Goal: Task Accomplishment & Management: Manage account settings

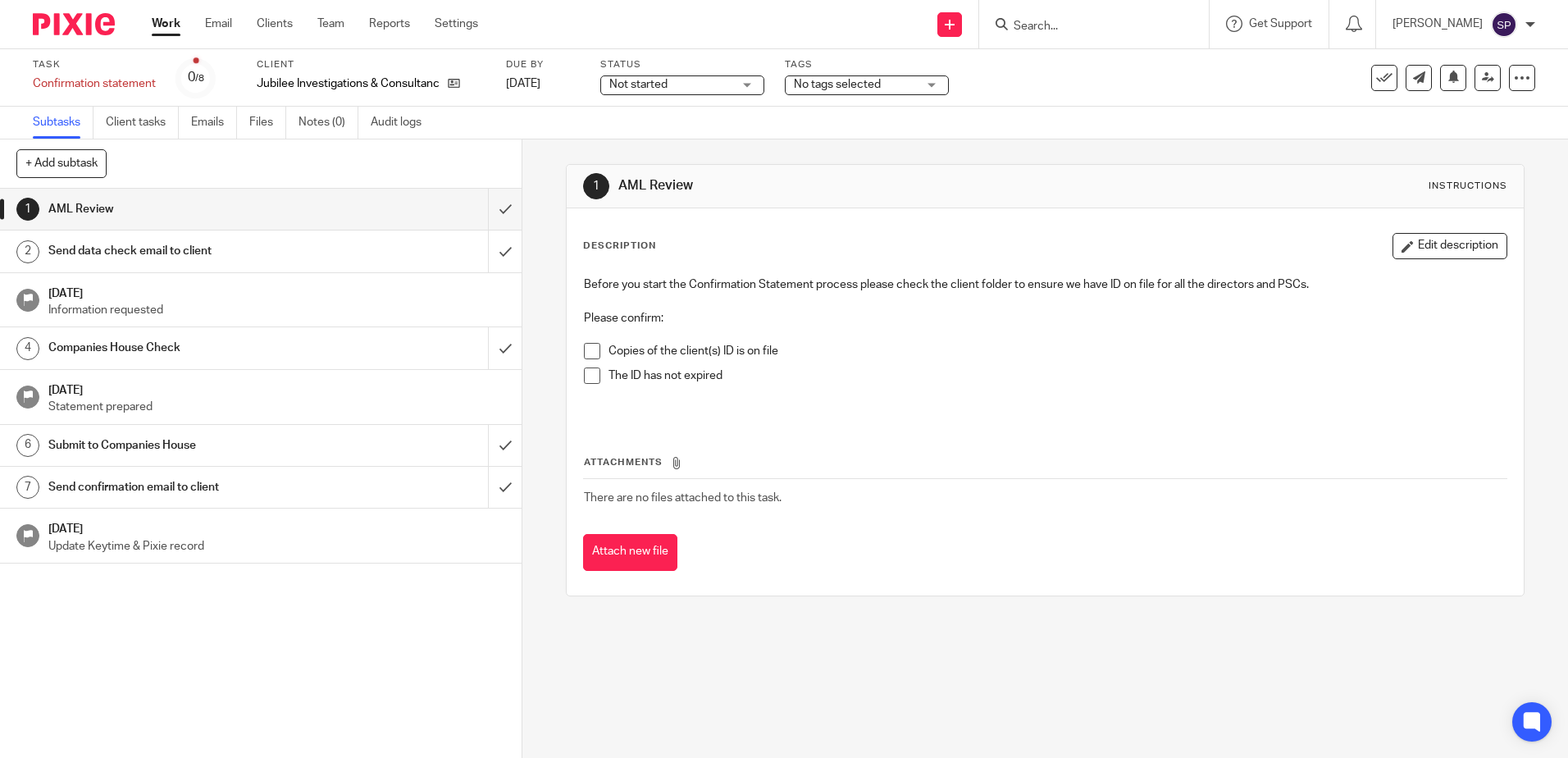
click at [1478, 243] on button "Edit description" at bounding box center [1449, 246] width 115 height 26
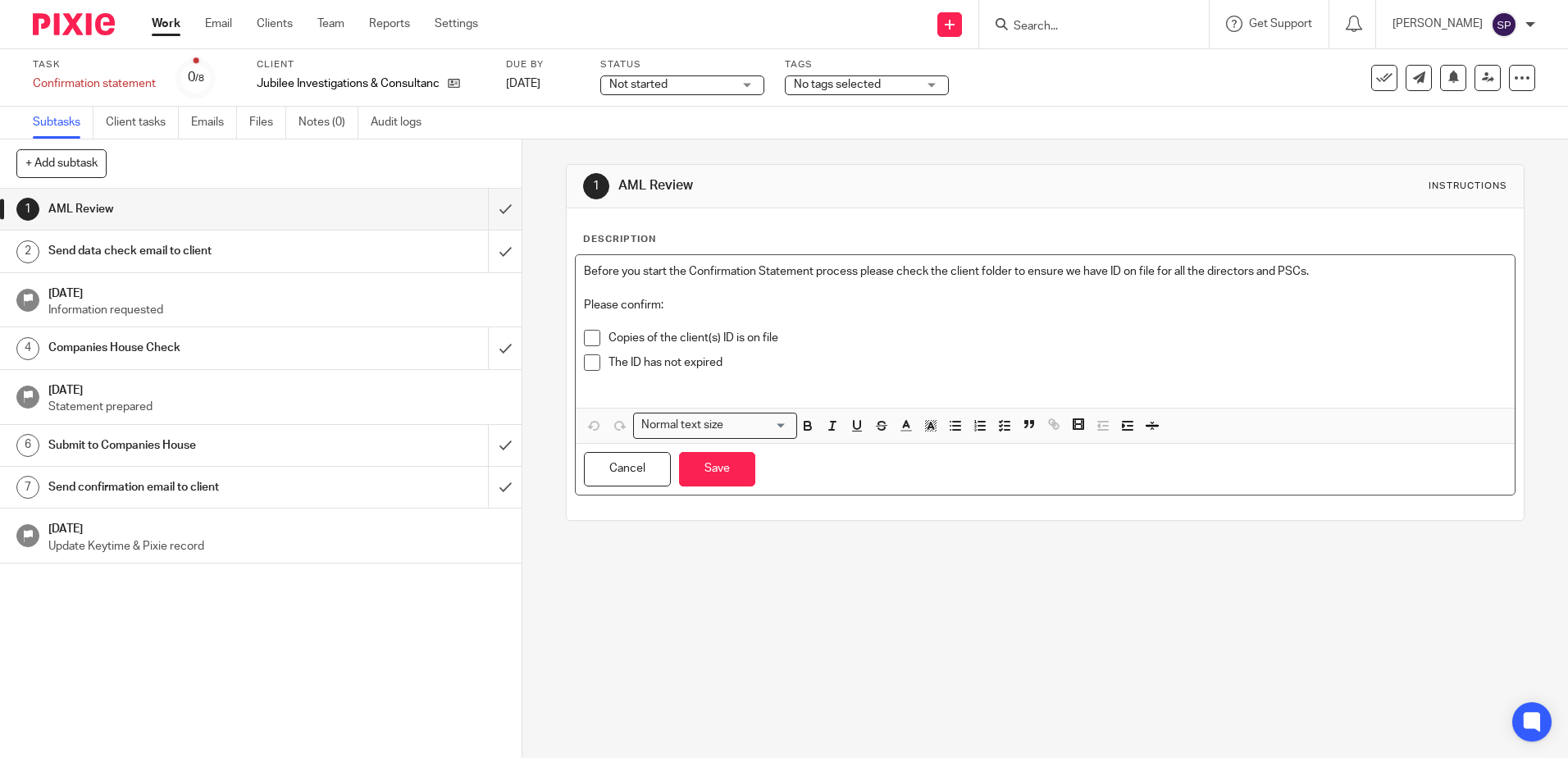
click at [592, 338] on span at bounding box center [592, 338] width 17 height 17
click at [754, 373] on div "The ID has not expired" at bounding box center [1056, 367] width 897 height 25
click at [732, 480] on button "Save" at bounding box center [717, 469] width 76 height 35
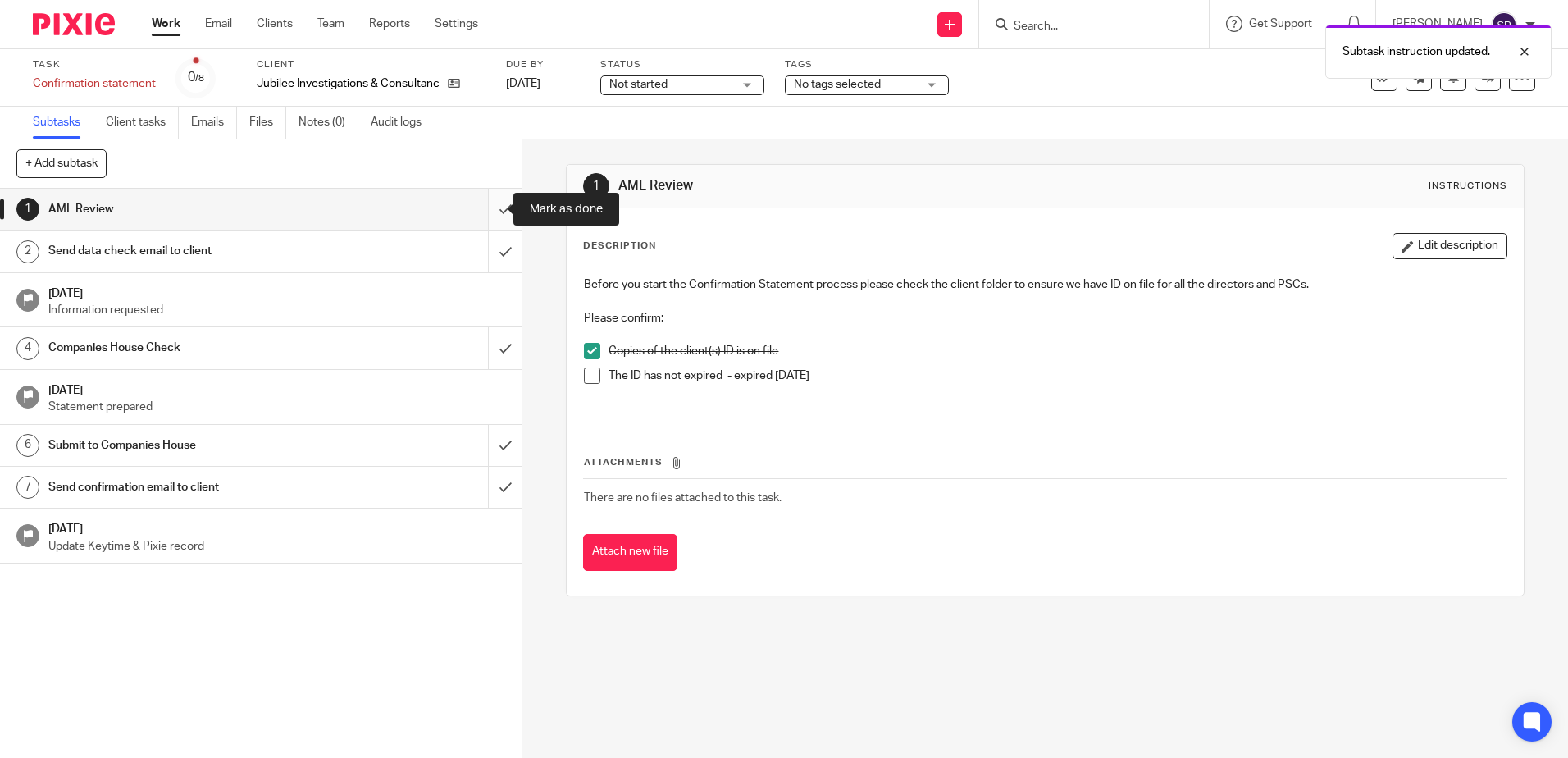
click at [488, 208] on input "submit" at bounding box center [261, 209] width 522 height 41
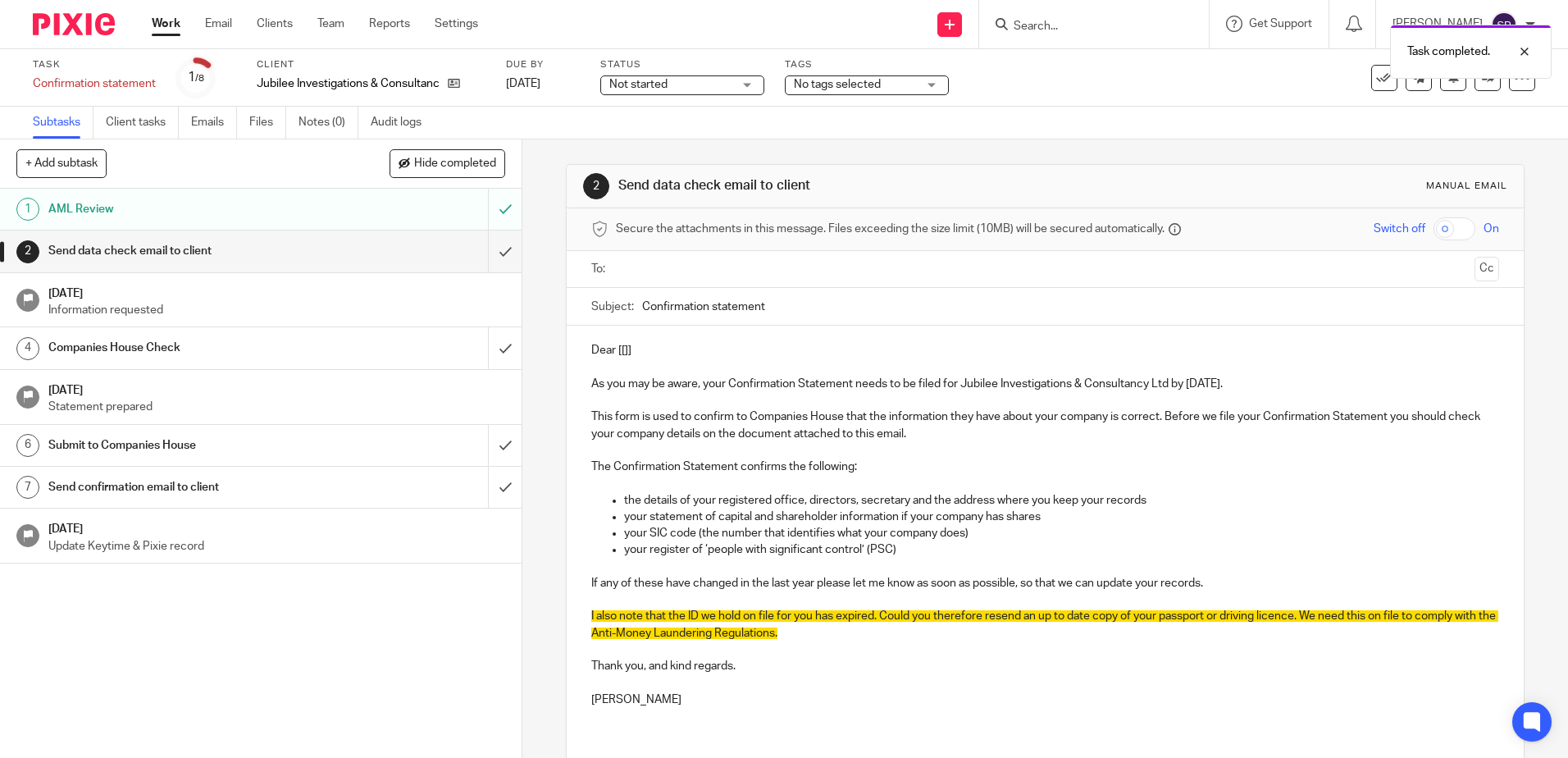
click at [630, 350] on p "Dear [[]]" at bounding box center [1045, 350] width 906 height 17
click at [1197, 384] on p "As you may be aware, your Confirmation Statement needs to be filed for Jubilee …" at bounding box center [1045, 383] width 906 height 17
click at [536, 88] on link "22 Aug 2025" at bounding box center [542, 84] width 74 height 18
click at [1222, 381] on p "As you may be aware, your Confirmation Statement needs to be filed for Jubilee …" at bounding box center [1045, 383] width 906 height 17
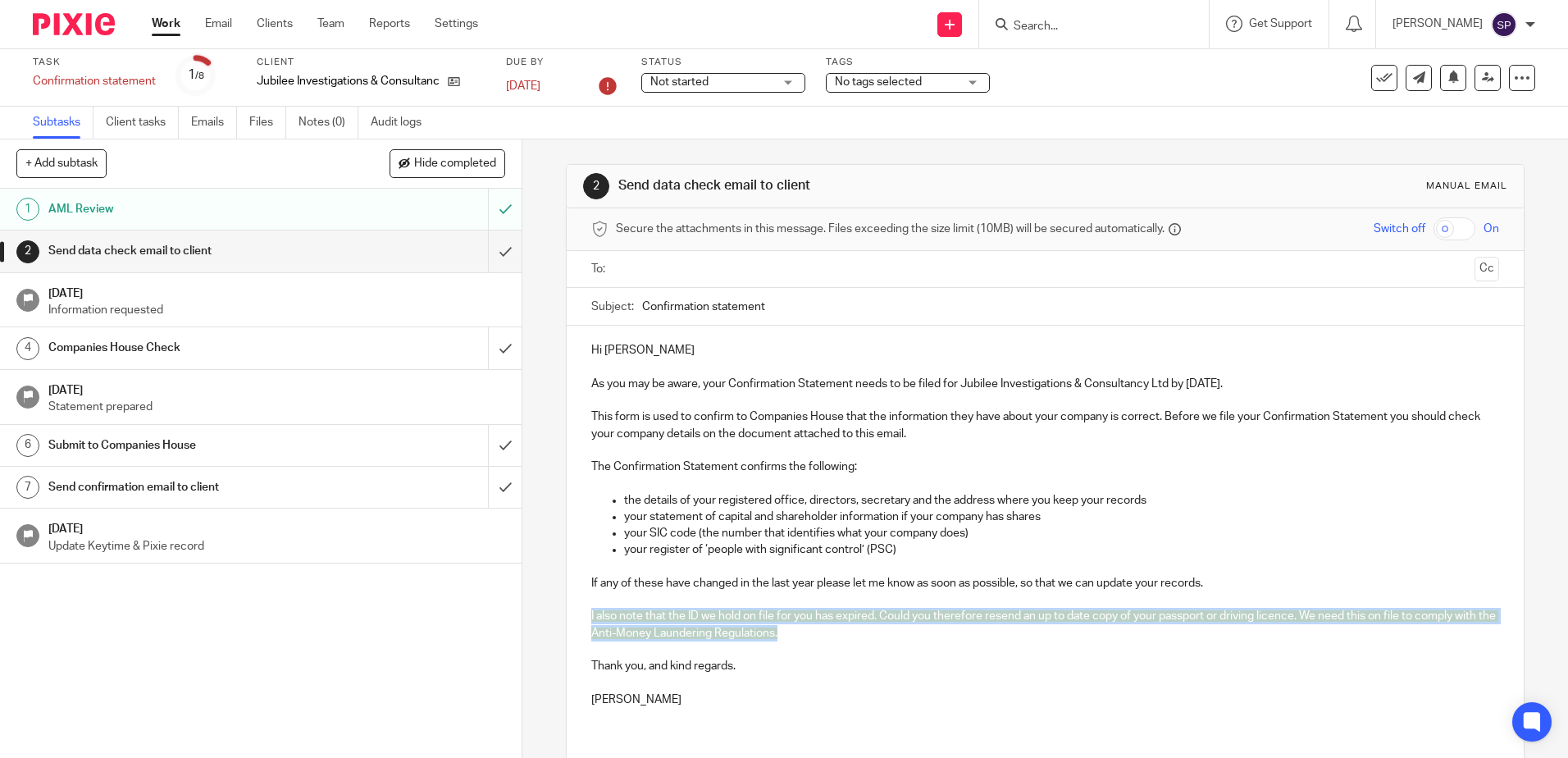
drag, startPoint x: 580, startPoint y: 616, endPoint x: 825, endPoint y: 636, distance: 245.8
click at [825, 636] on div "Hi Matt As you may be aware, your Confirmation Statement needs to be filed for …" at bounding box center [1045, 531] width 956 height 411
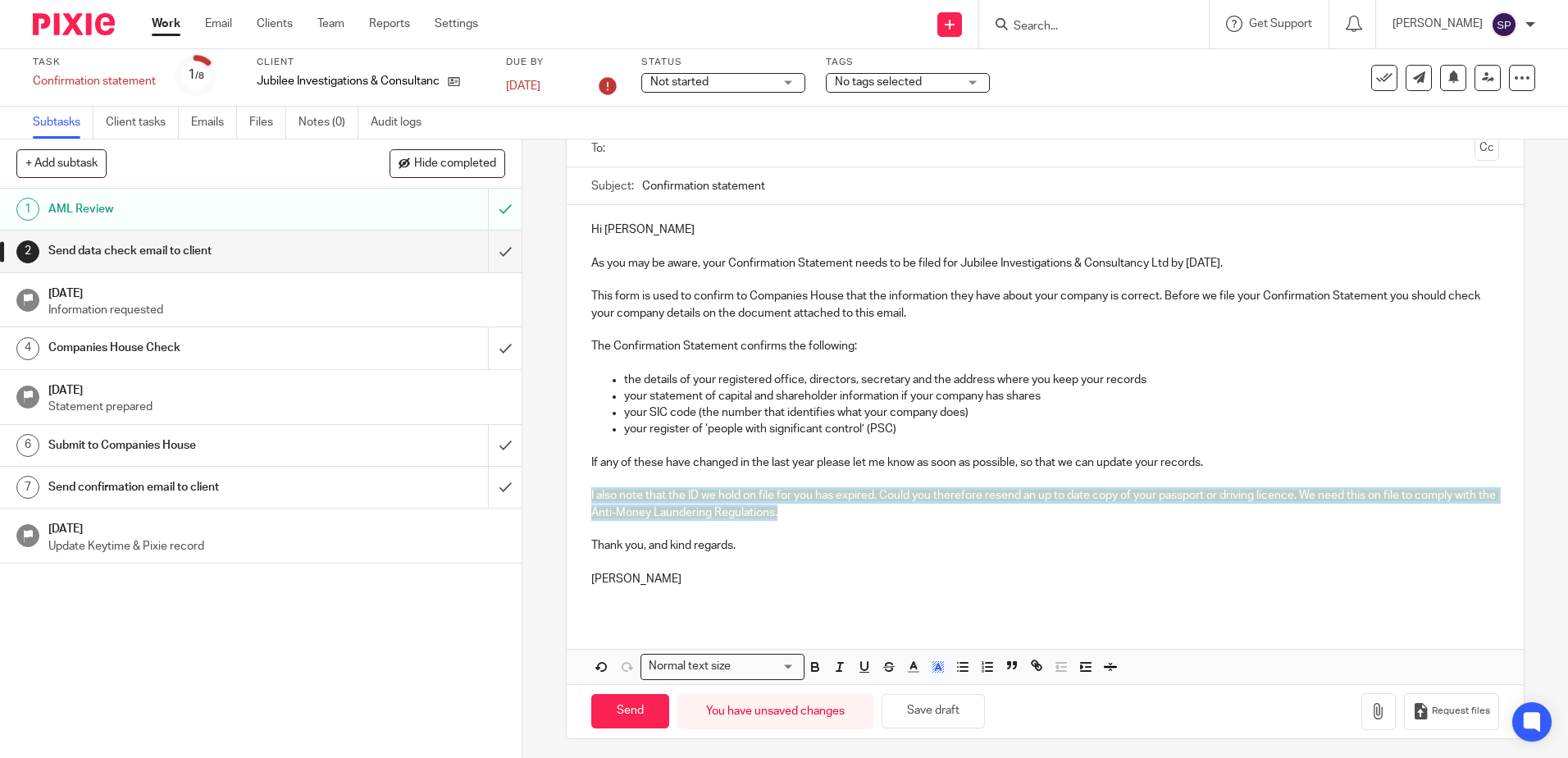
scroll to position [126, 0]
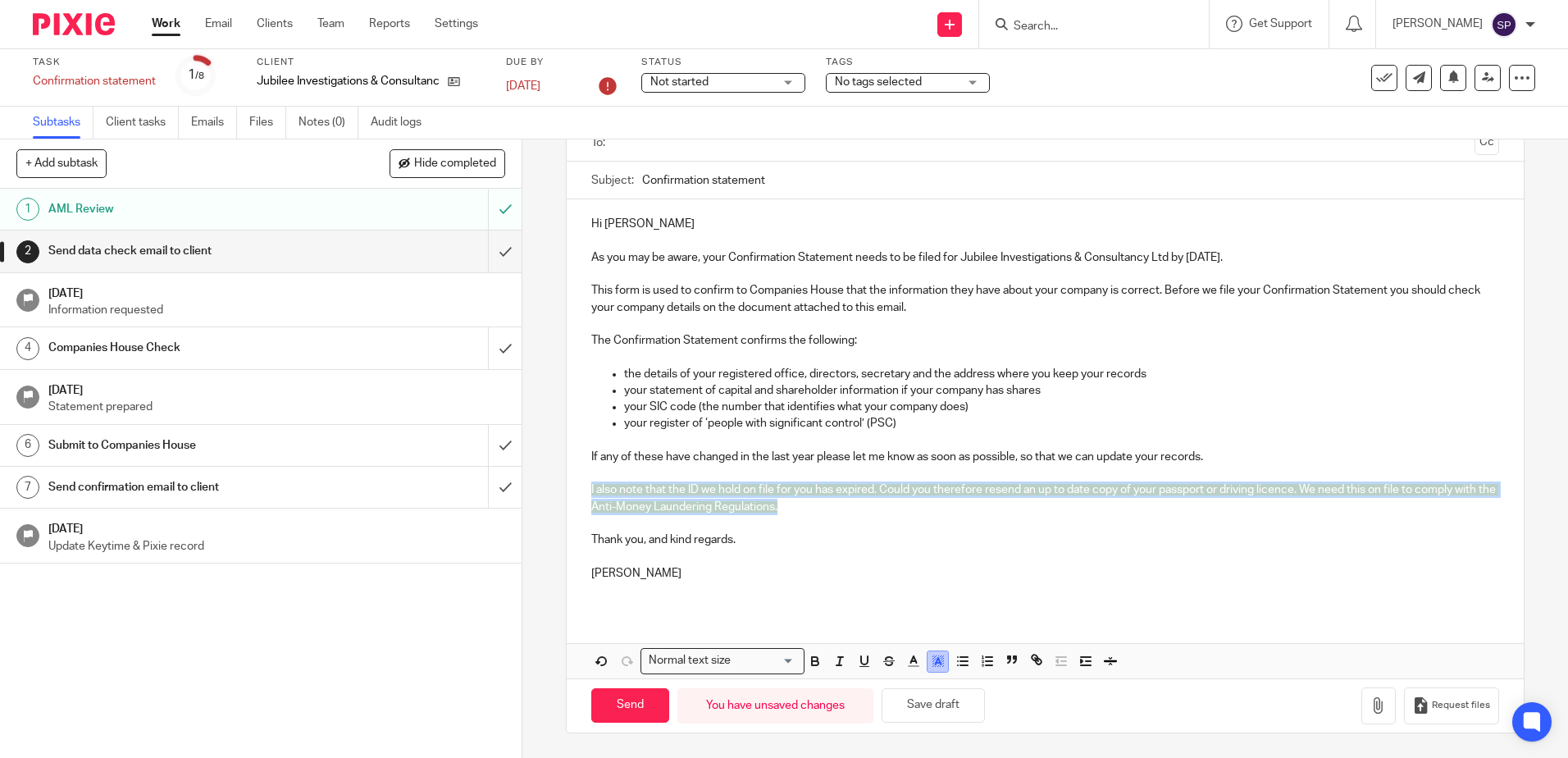
click at [934, 661] on polyline "button" at bounding box center [937, 661] width 6 height 6
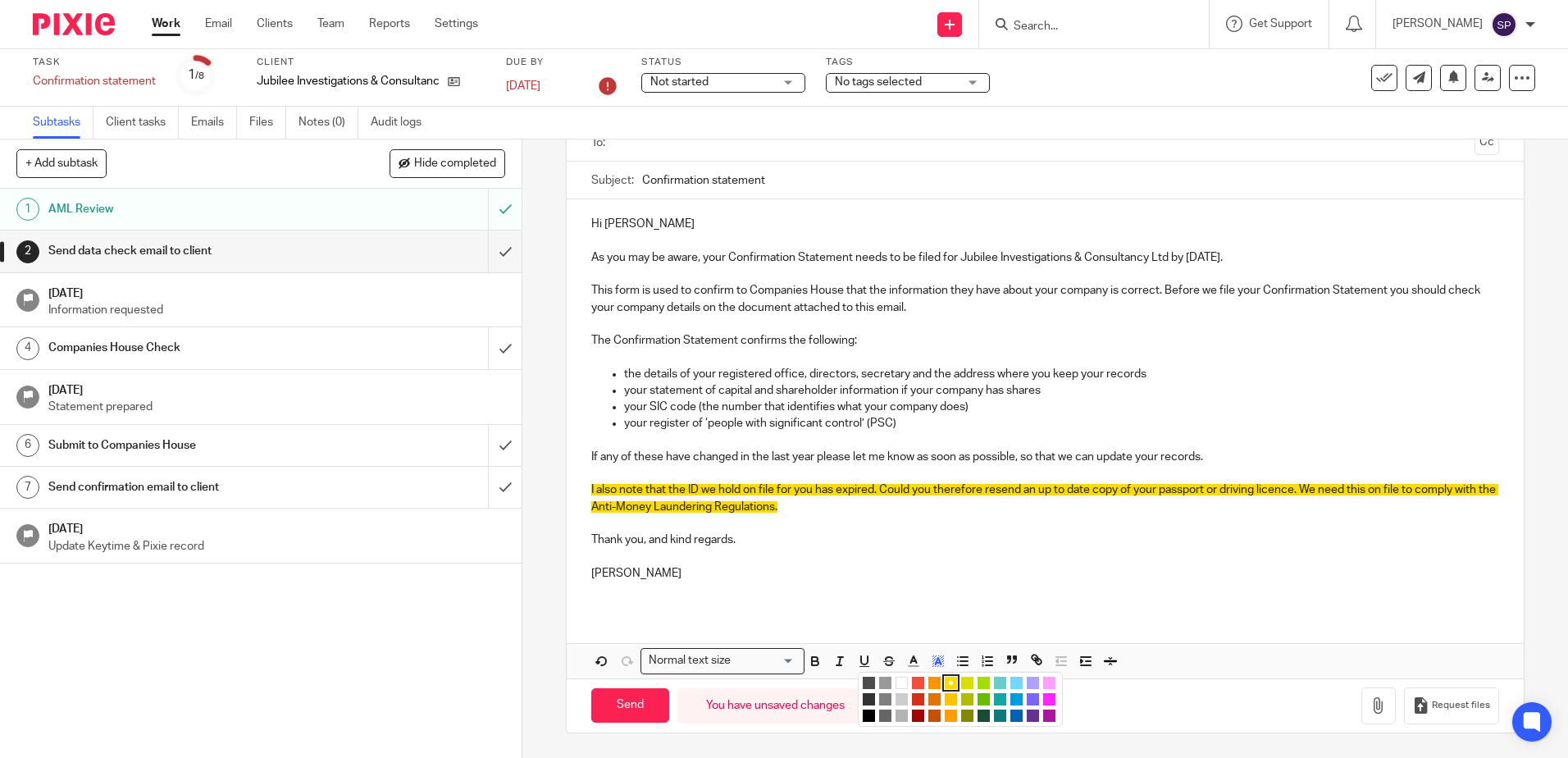
click at [897, 686] on li "color:#FFFFFF" at bounding box center [901, 683] width 12 height 12
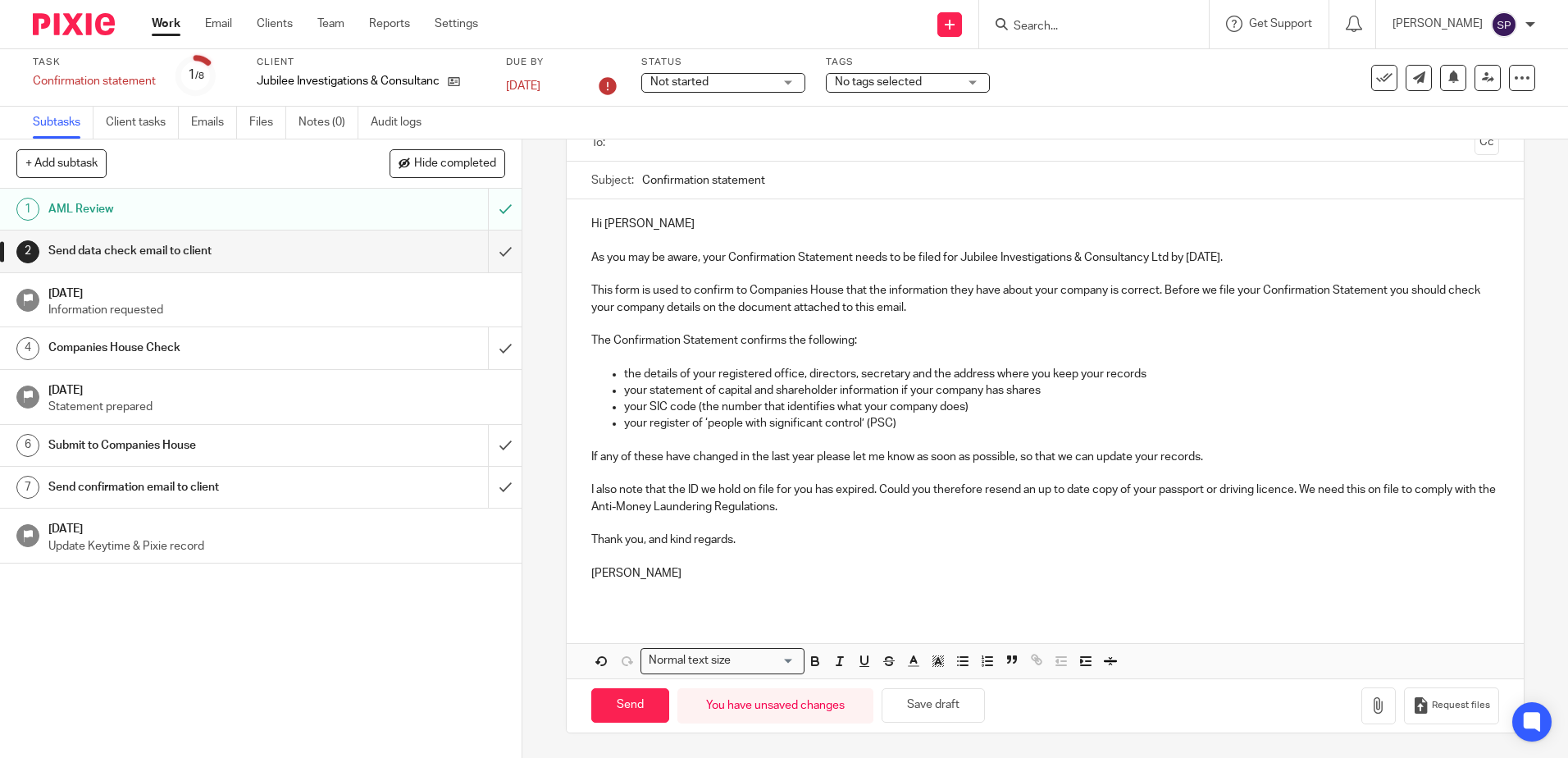
click at [921, 564] on p at bounding box center [1045, 557] width 906 height 17
drag, startPoint x: 590, startPoint y: 520, endPoint x: 731, endPoint y: 585, distance: 155.3
click at [731, 585] on div "Hi Matt As you may be aware, your Confirmation Statement needs to be filed for …" at bounding box center [1045, 405] width 956 height 411
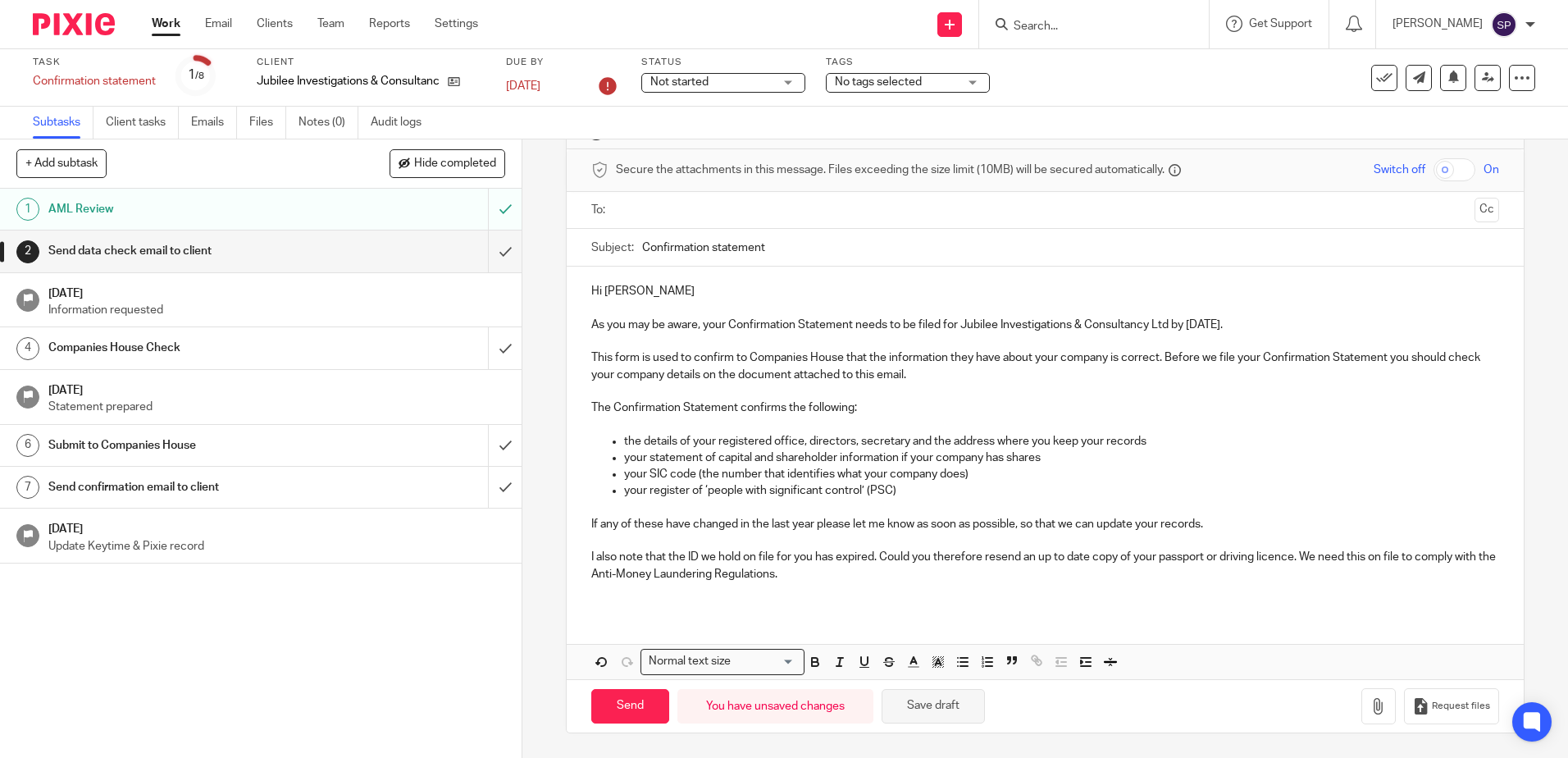
click at [963, 699] on button "Save draft" at bounding box center [933, 706] width 103 height 35
click at [1362, 707] on button "button" at bounding box center [1378, 706] width 34 height 37
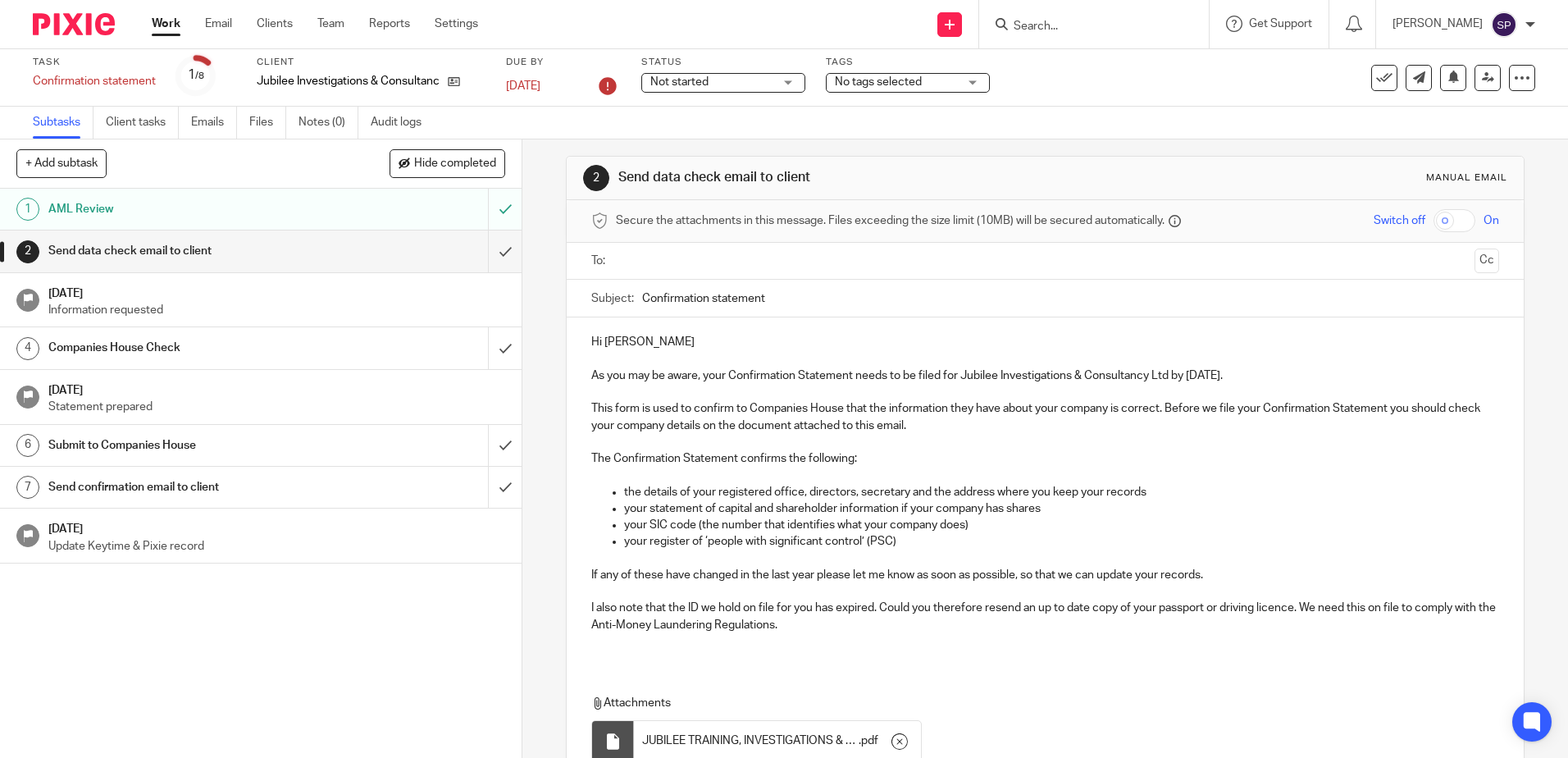
scroll to position [0, 0]
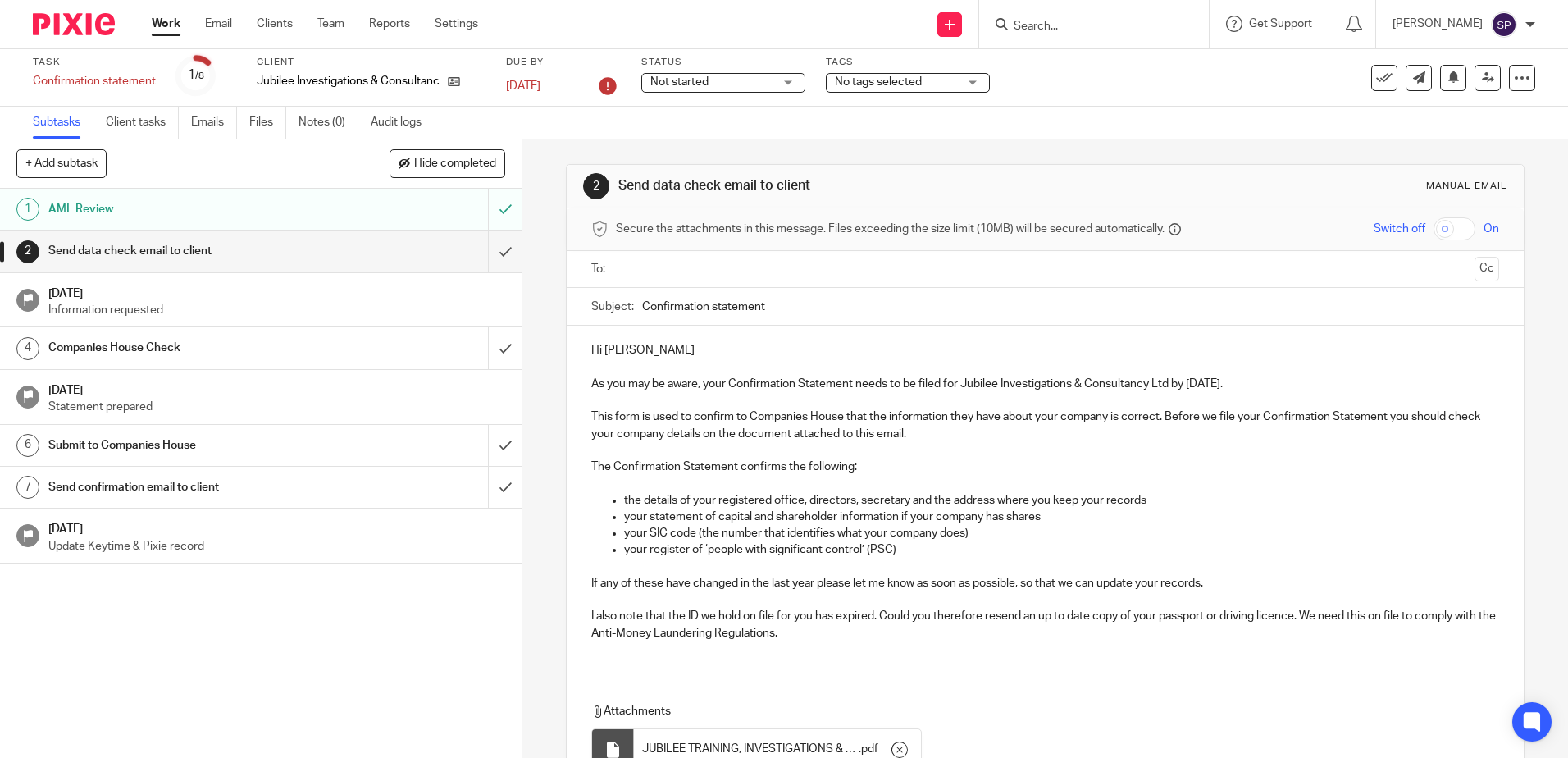
click at [673, 269] on input "text" at bounding box center [1044, 270] width 845 height 19
click at [856, 260] on input "text" at bounding box center [1149, 270] width 636 height 32
click at [1016, 270] on input "text" at bounding box center [1218, 270] width 499 height 32
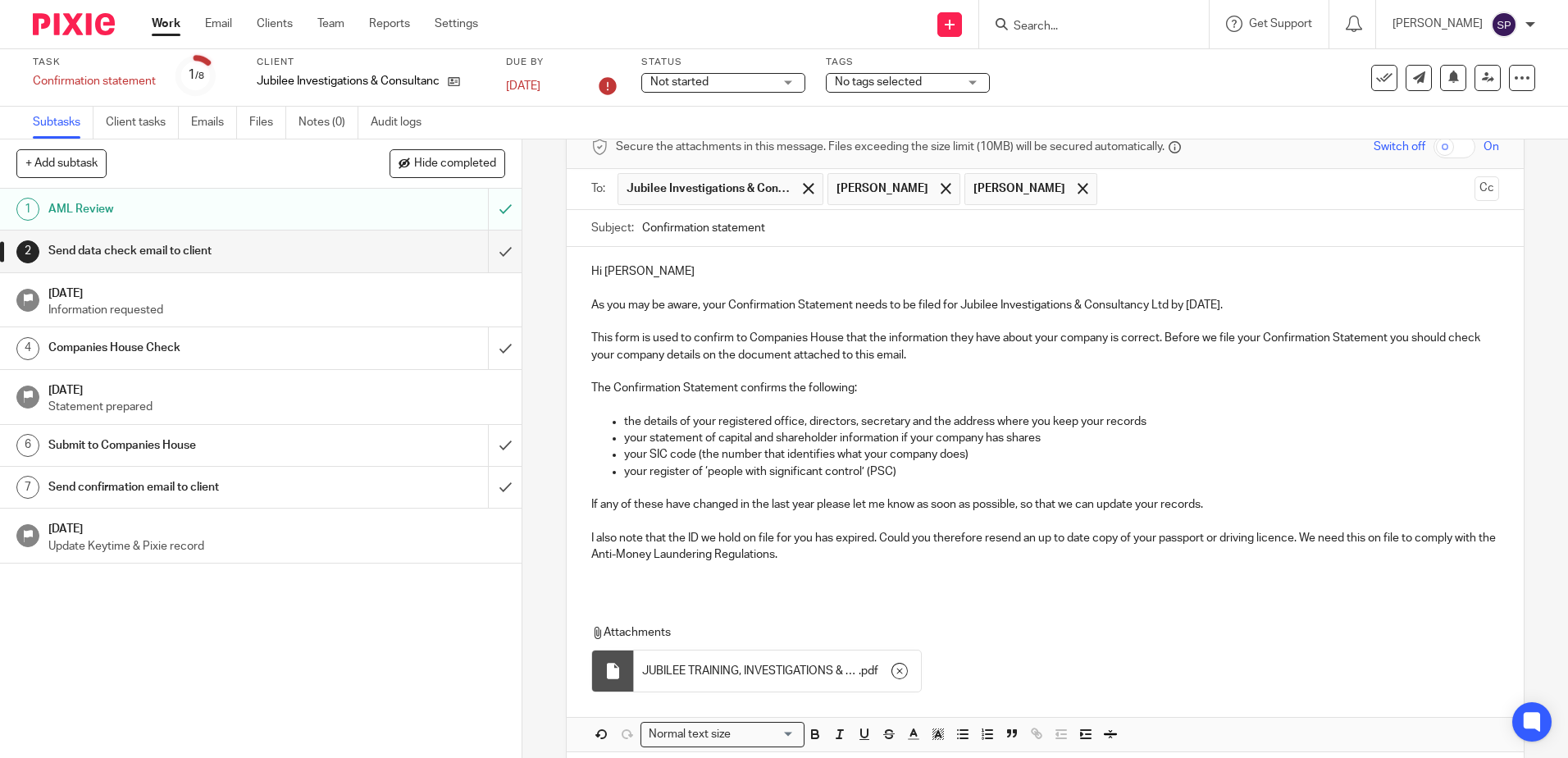
scroll to position [156, 0]
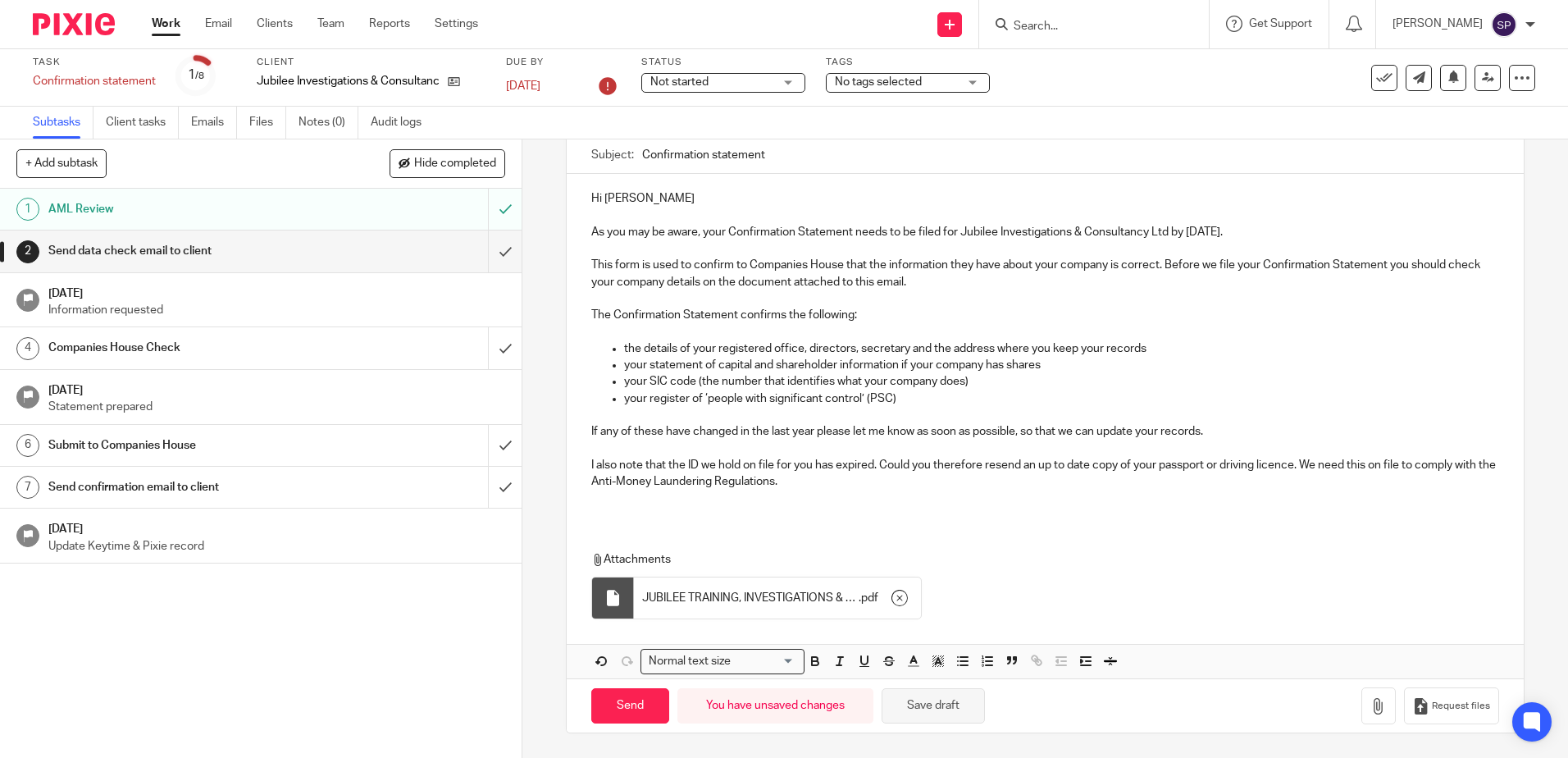
click at [920, 711] on button "Save draft" at bounding box center [933, 705] width 103 height 35
click at [624, 709] on input "Send" at bounding box center [630, 705] width 78 height 35
type input "Sent"
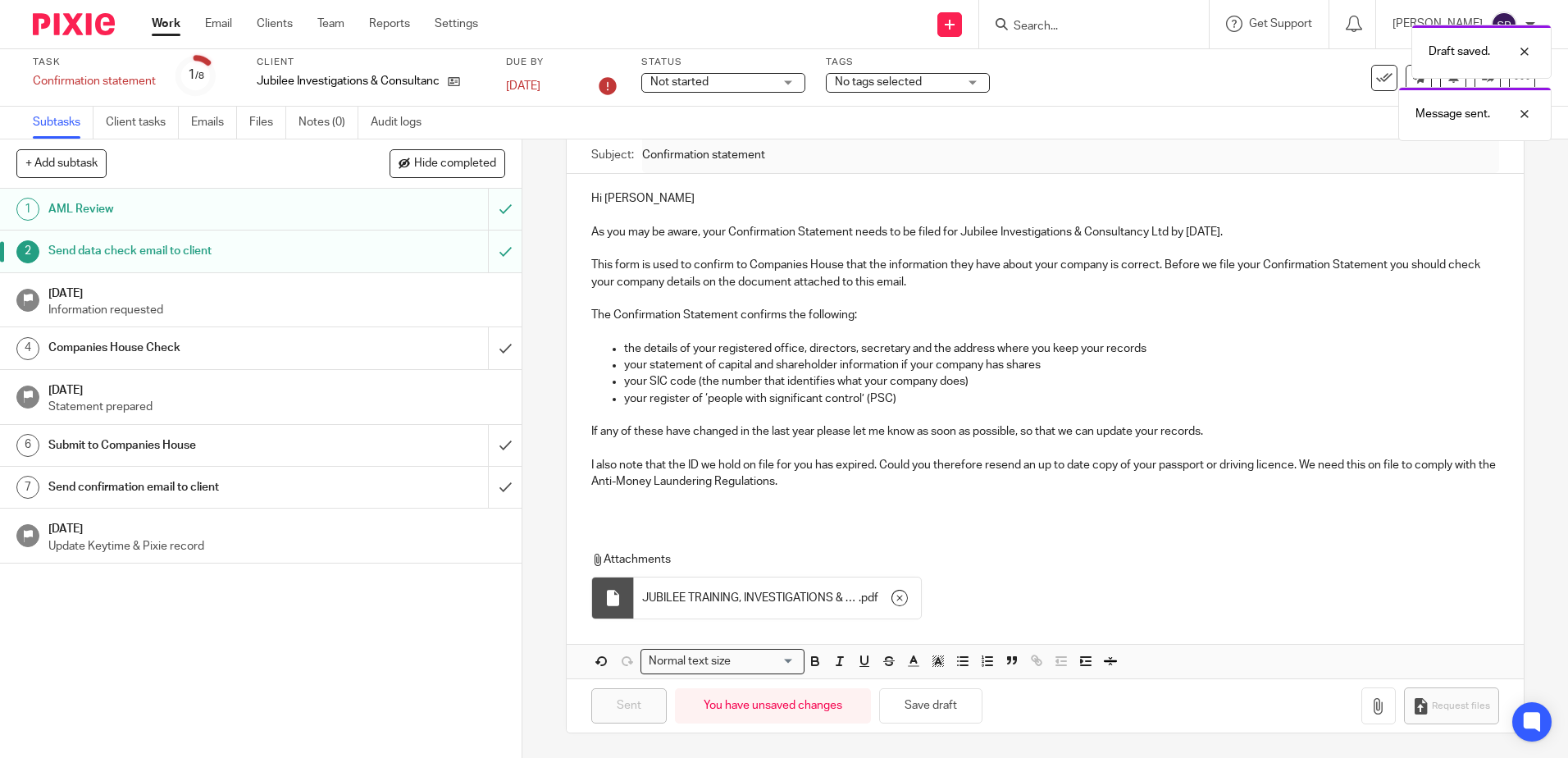
click at [787, 88] on div "Draft saved. Message sent." at bounding box center [1167, 79] width 767 height 124
click at [789, 82] on div "Not started Not started" at bounding box center [723, 82] width 164 height 19
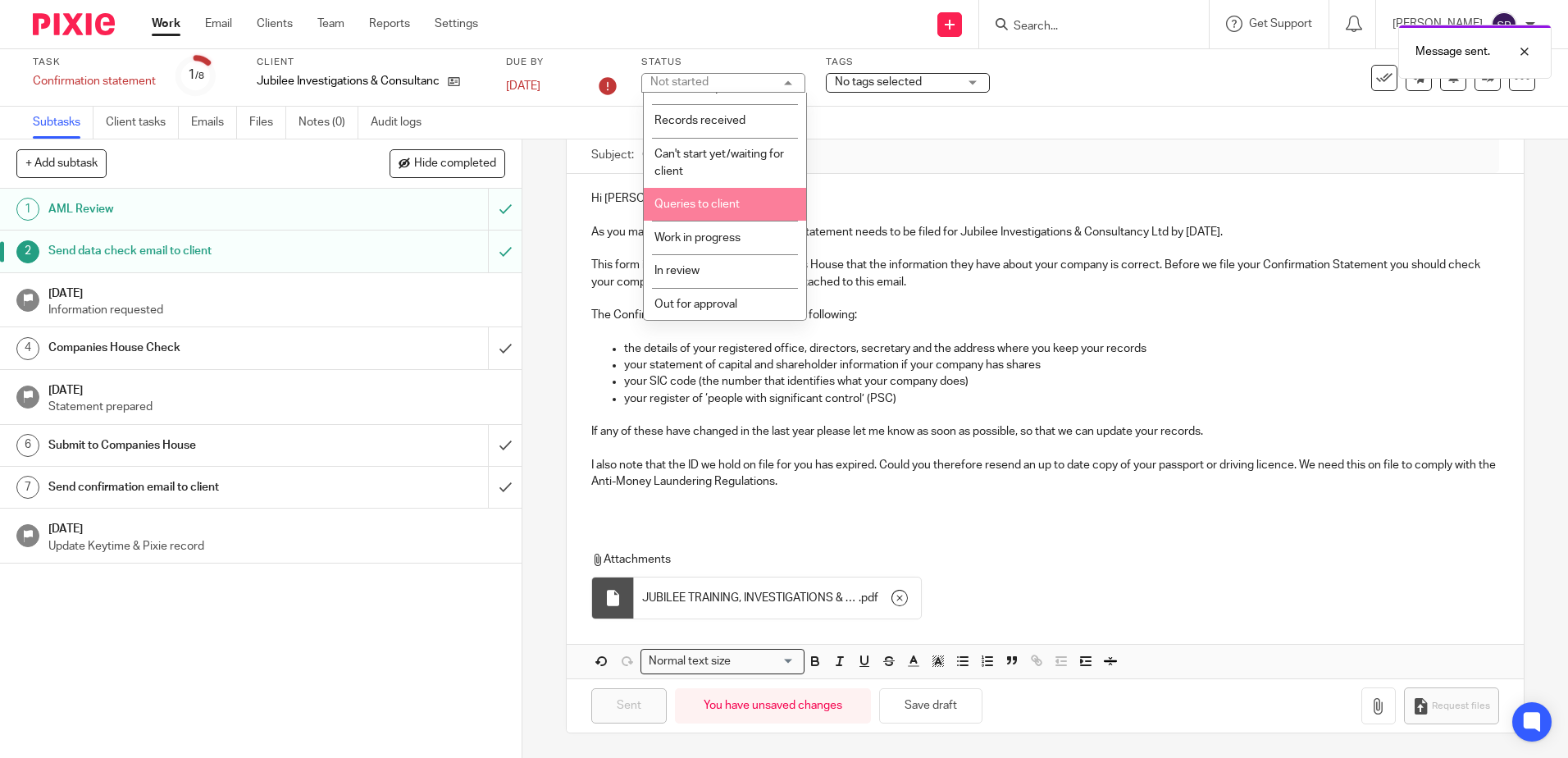
scroll to position [82, 0]
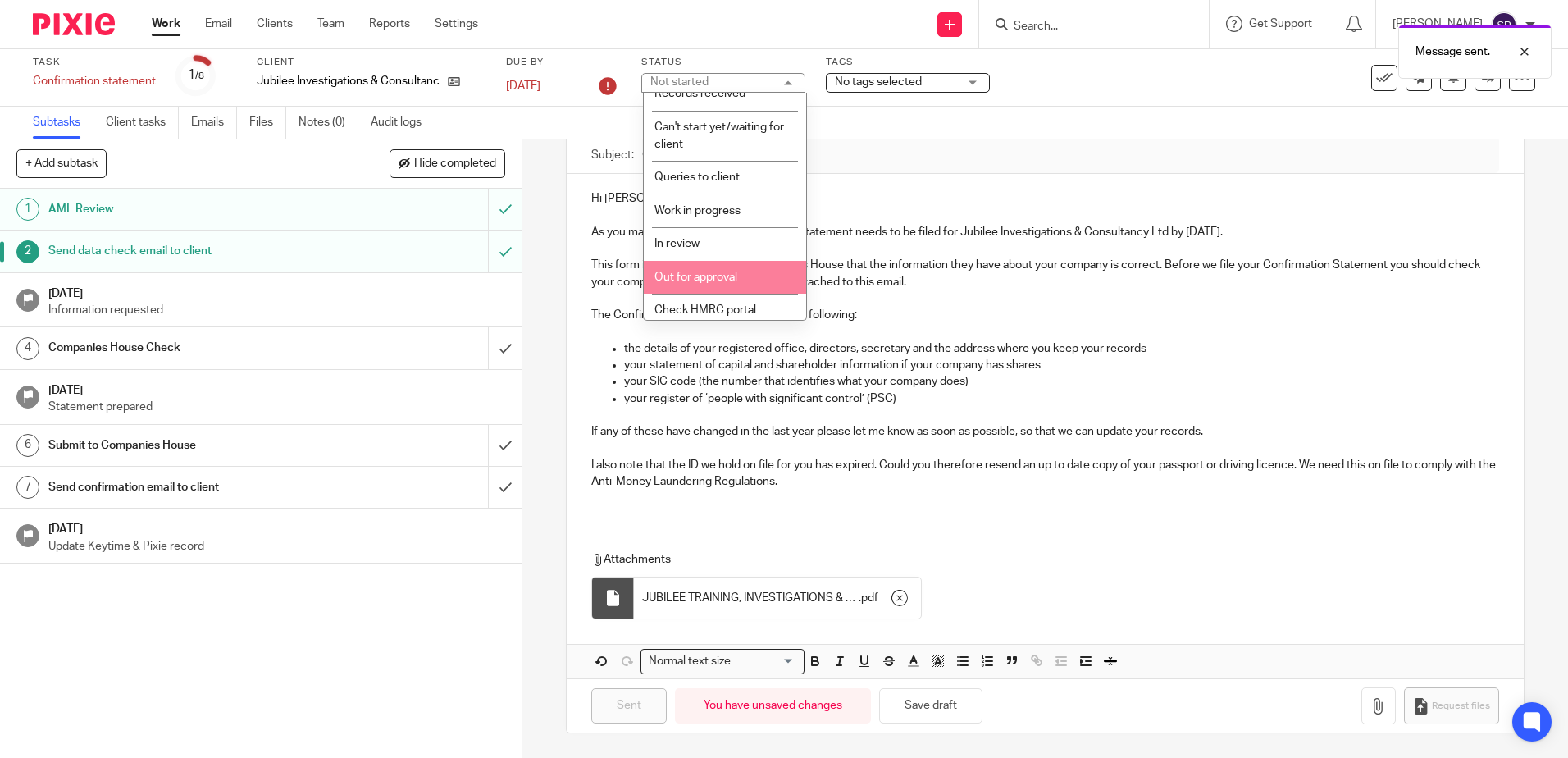
click at [716, 275] on span "Out for approval" at bounding box center [696, 277] width 83 height 11
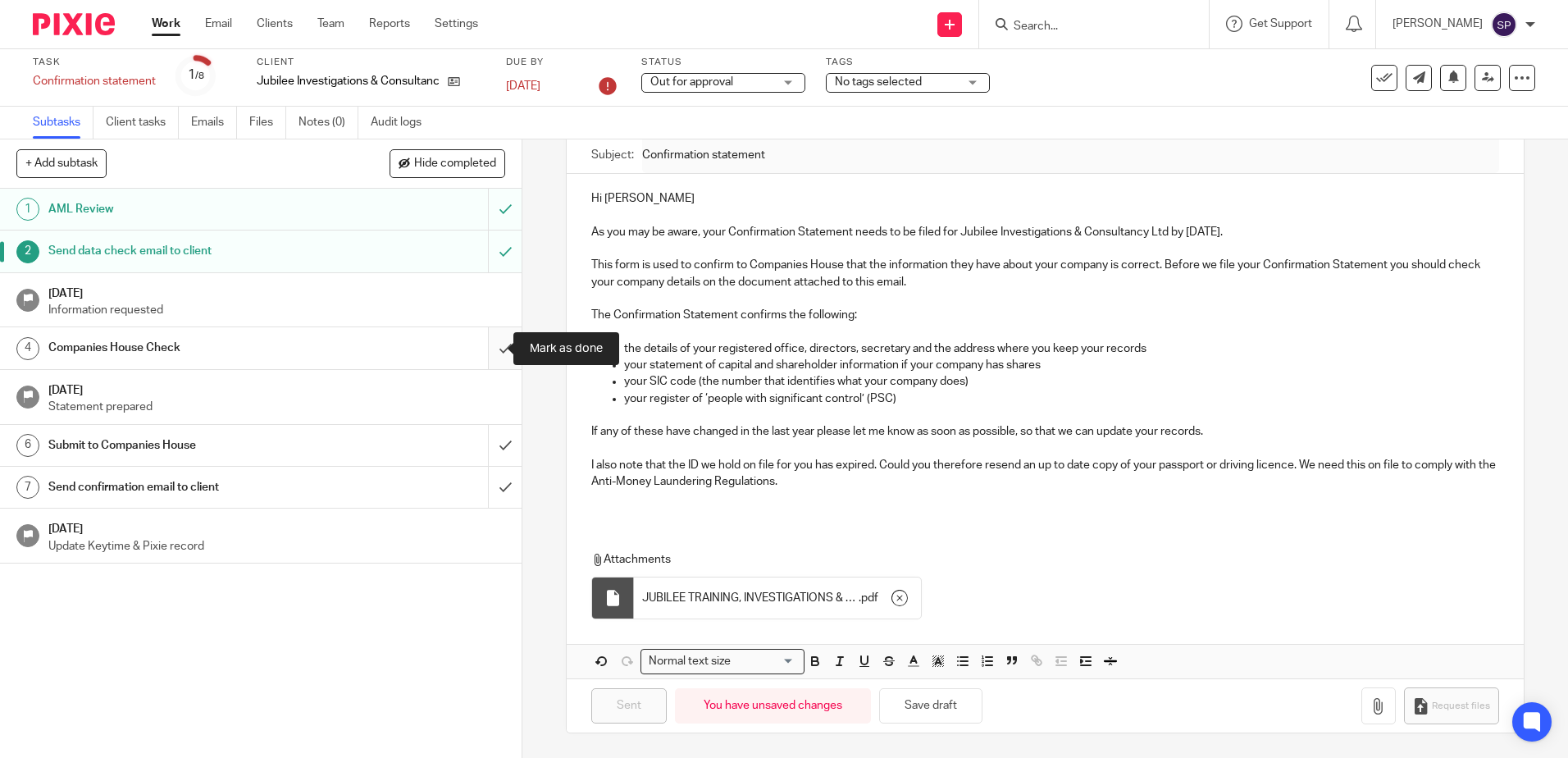
click at [485, 347] on input "submit" at bounding box center [261, 347] width 522 height 41
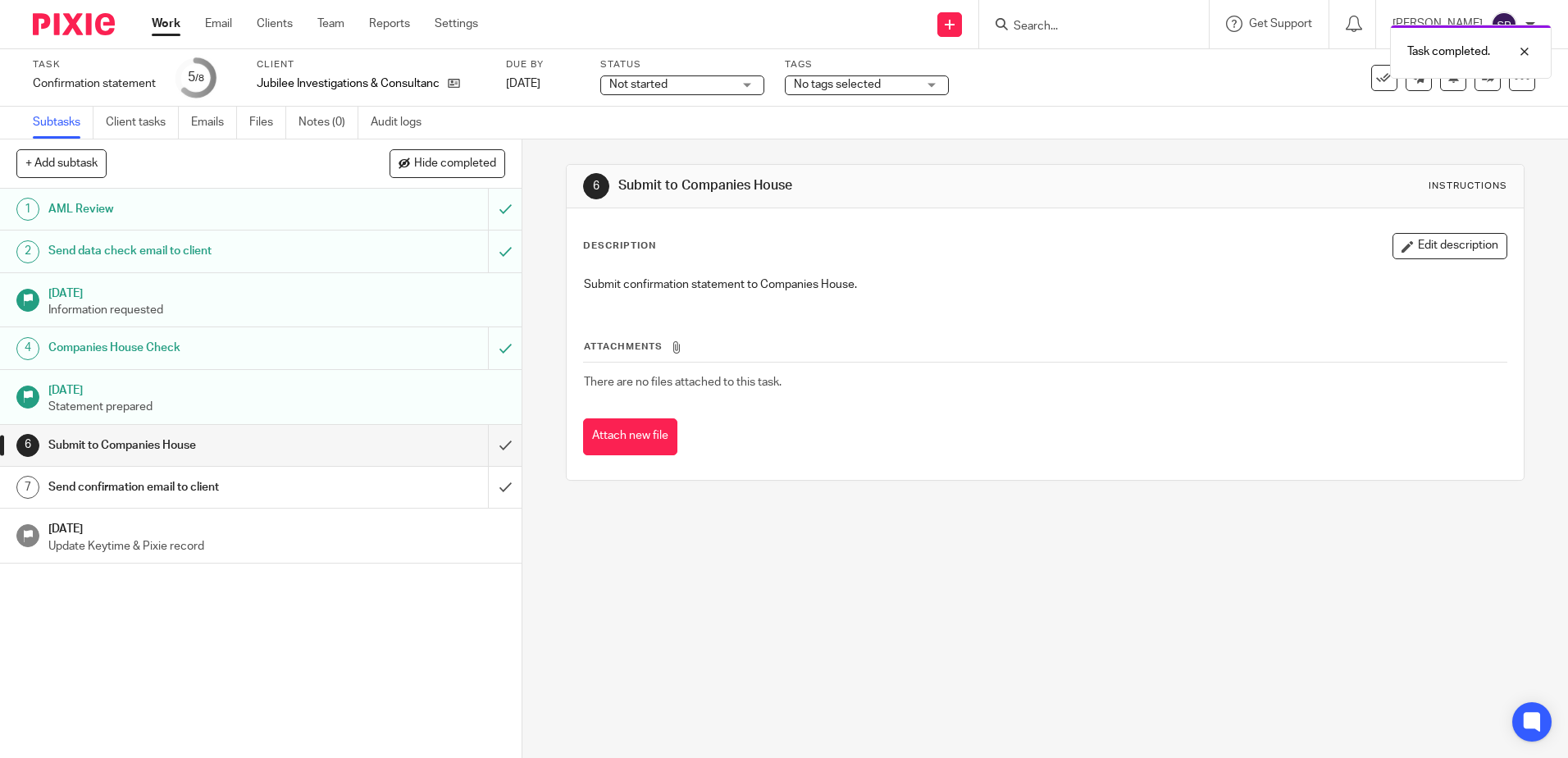
click at [164, 25] on link "Work" at bounding box center [165, 24] width 29 height 17
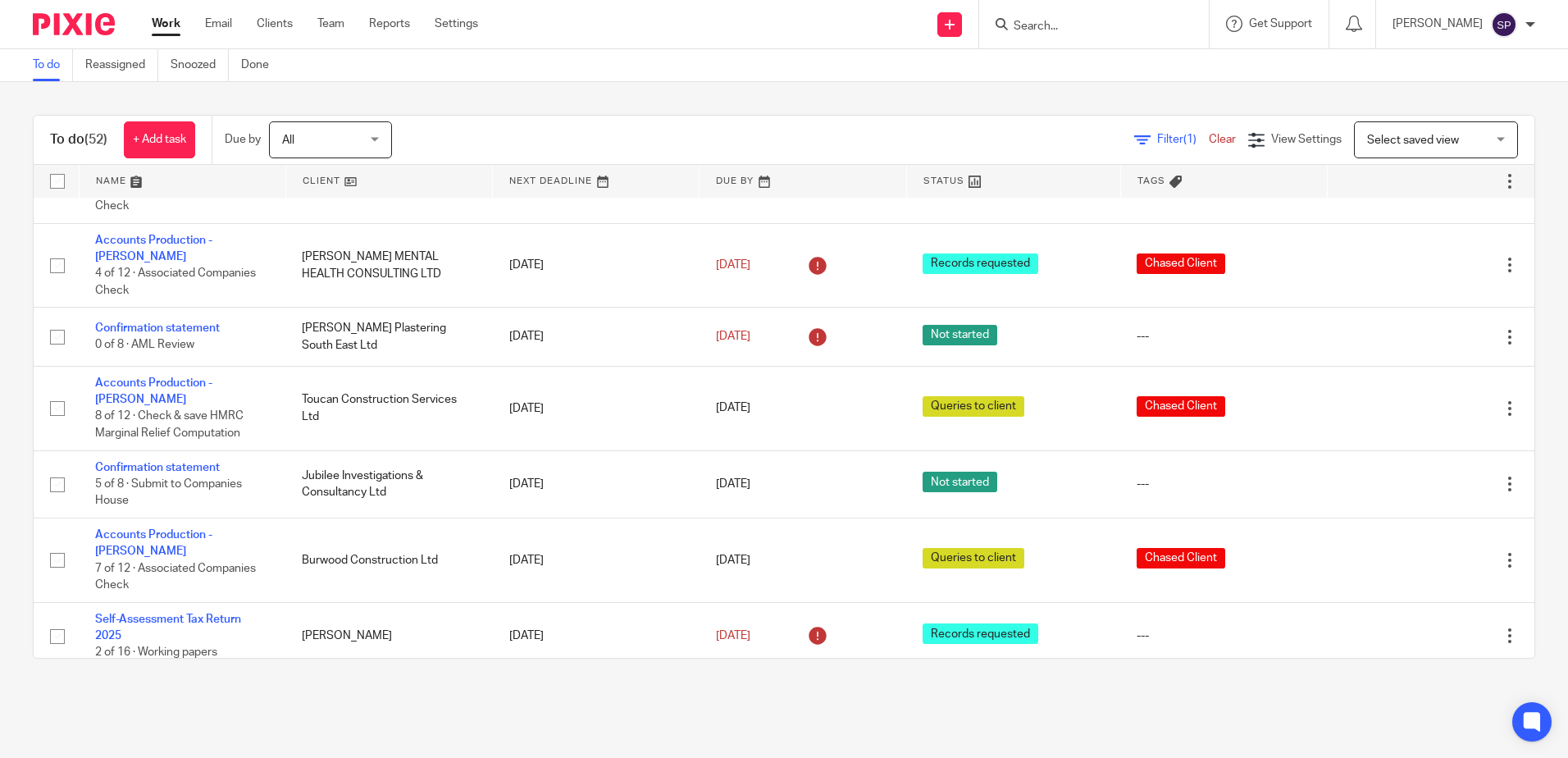
scroll to position [492, 0]
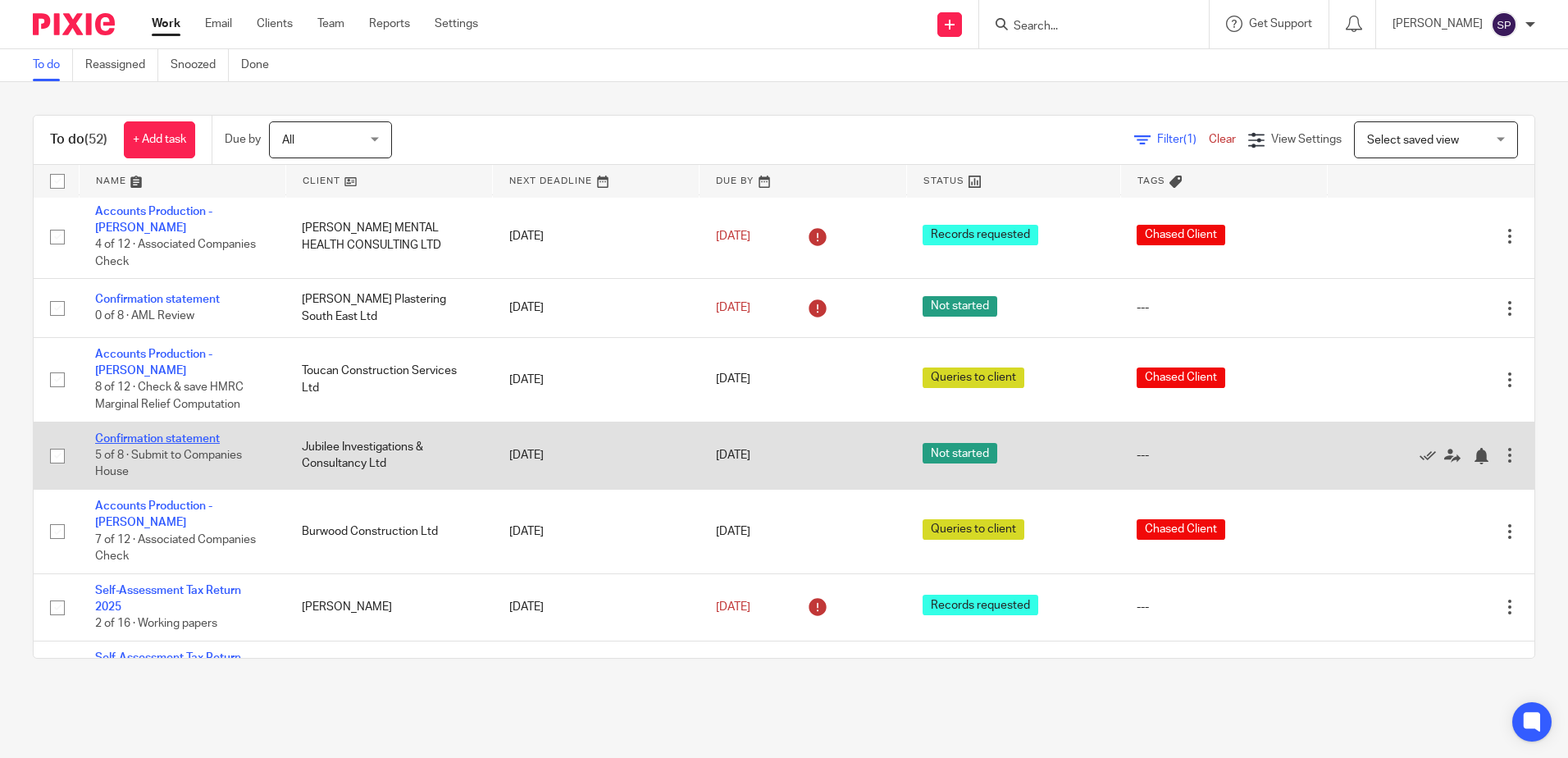
click at [167, 433] on link "Confirmation statement" at bounding box center [158, 439] width 124 height 11
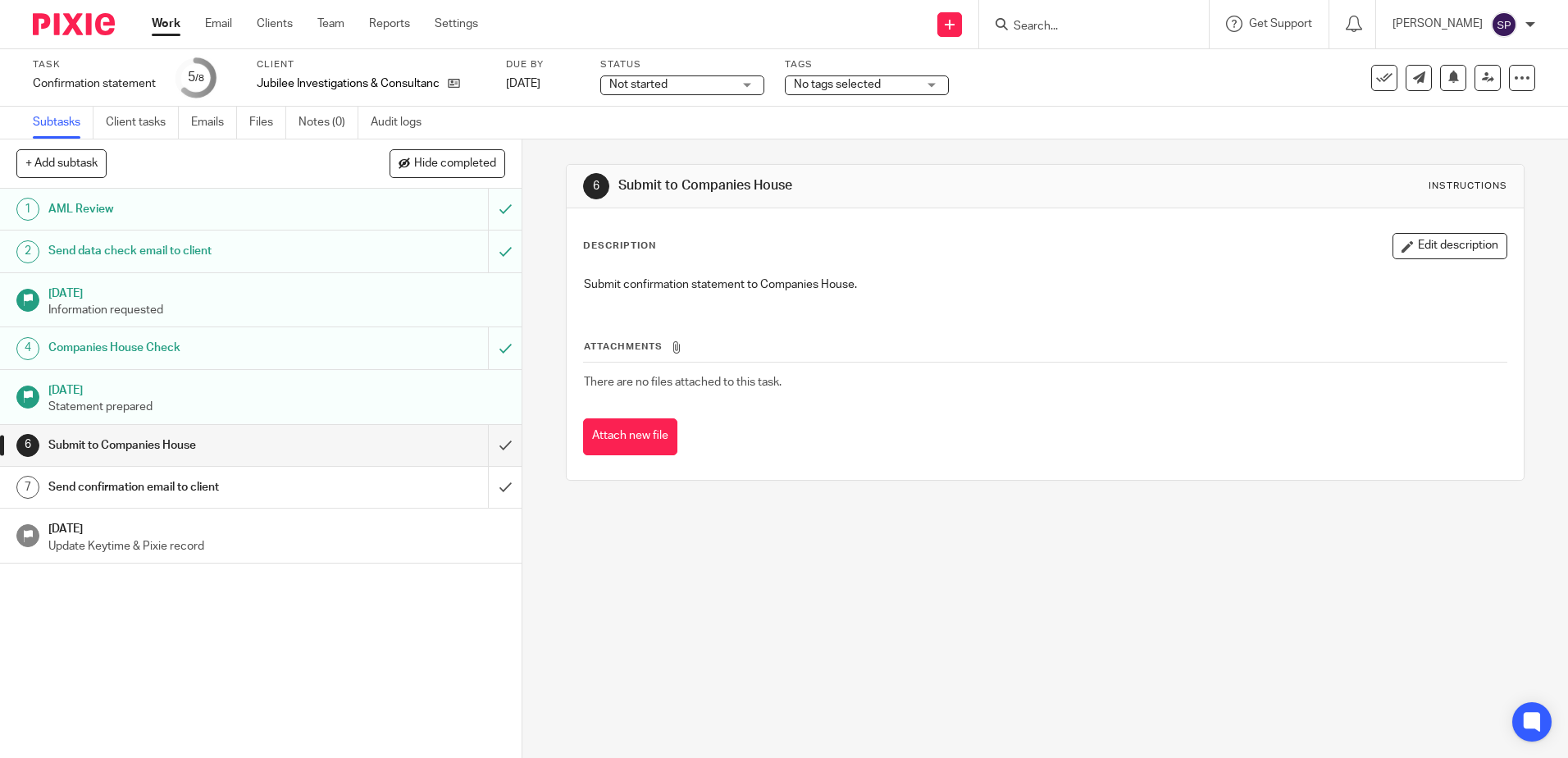
click at [760, 88] on div "Not started Not started" at bounding box center [682, 85] width 164 height 19
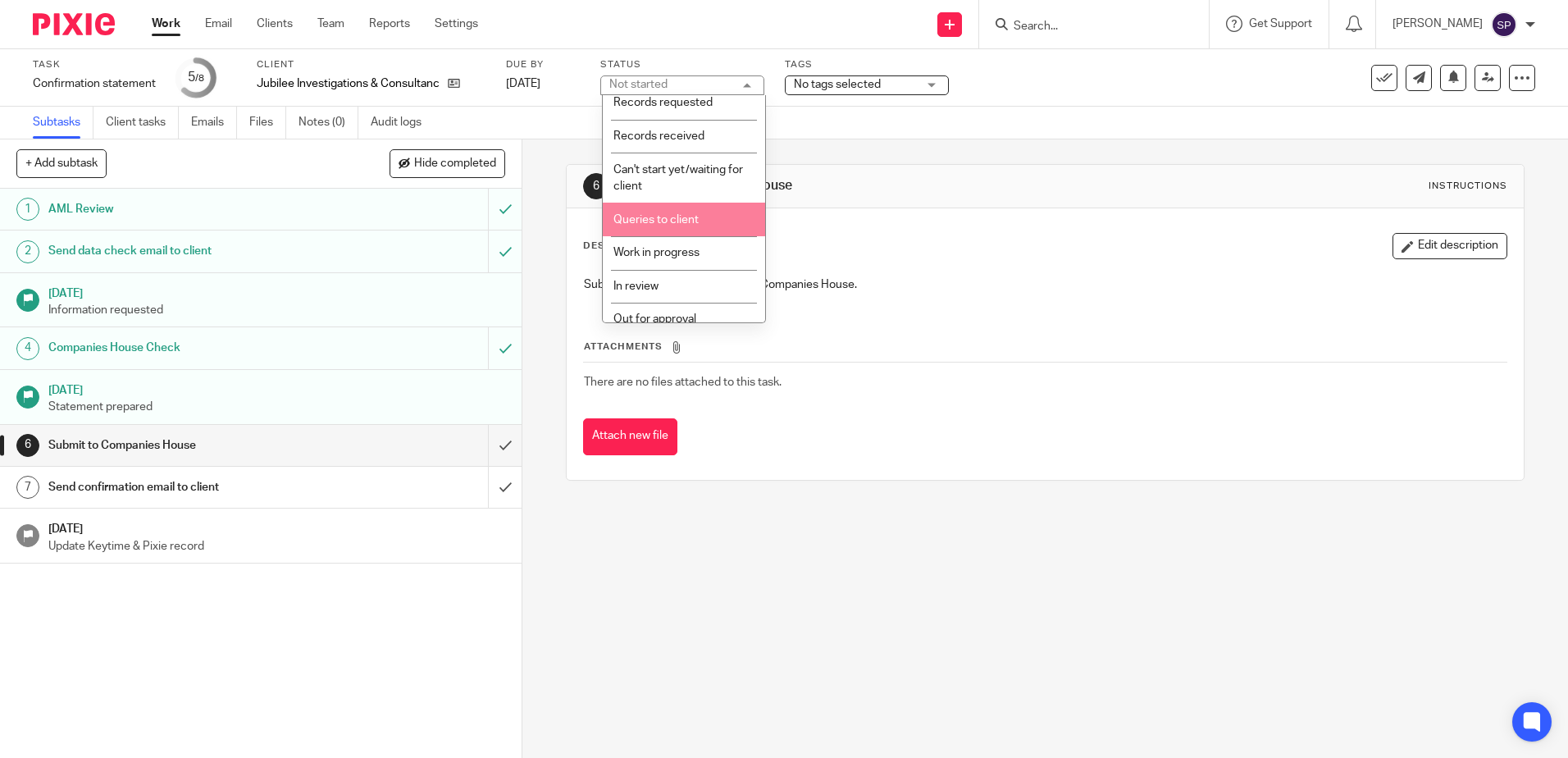
scroll to position [82, 0]
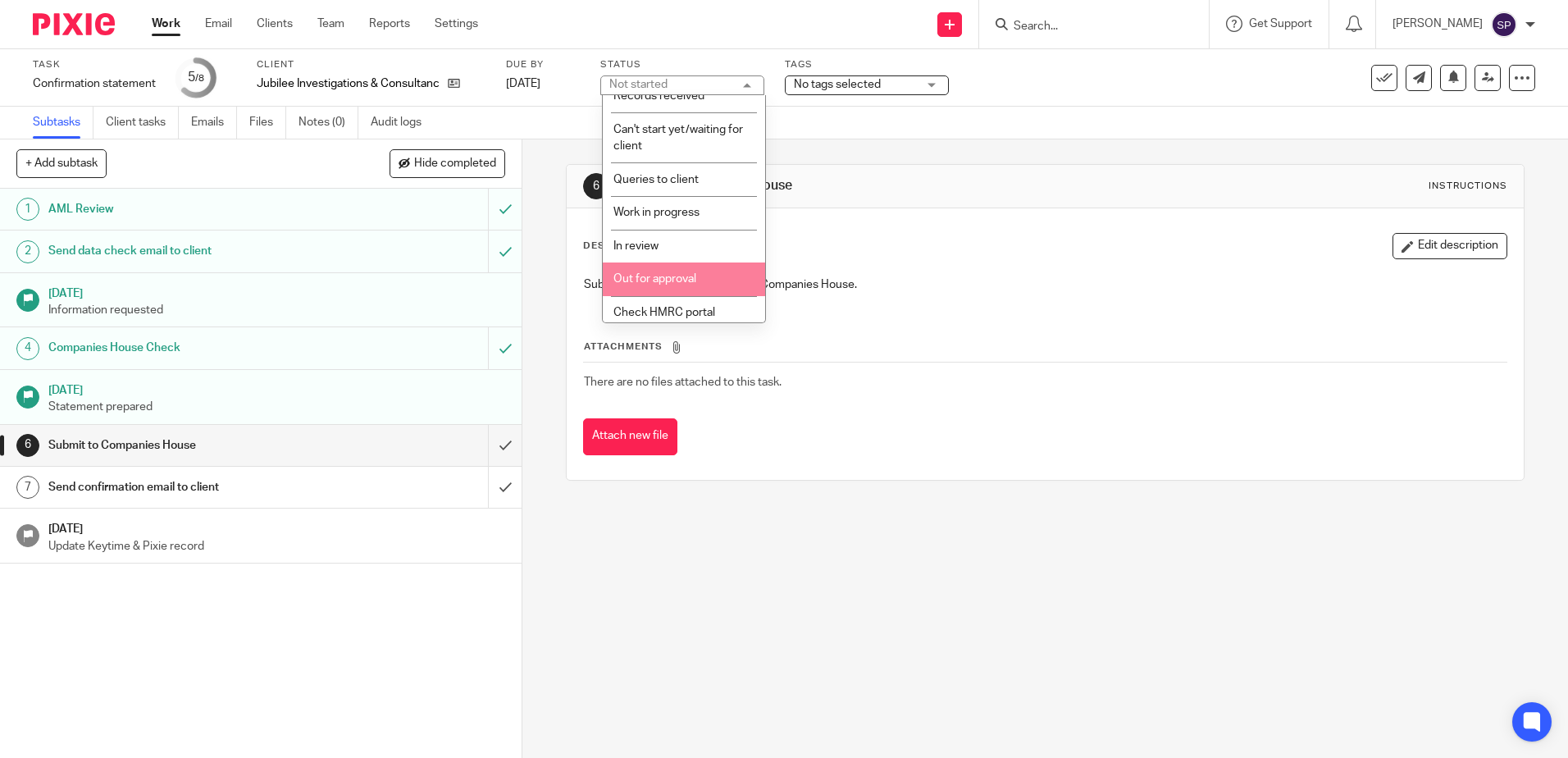
click at [660, 268] on li "Out for approval" at bounding box center [684, 279] width 163 height 33
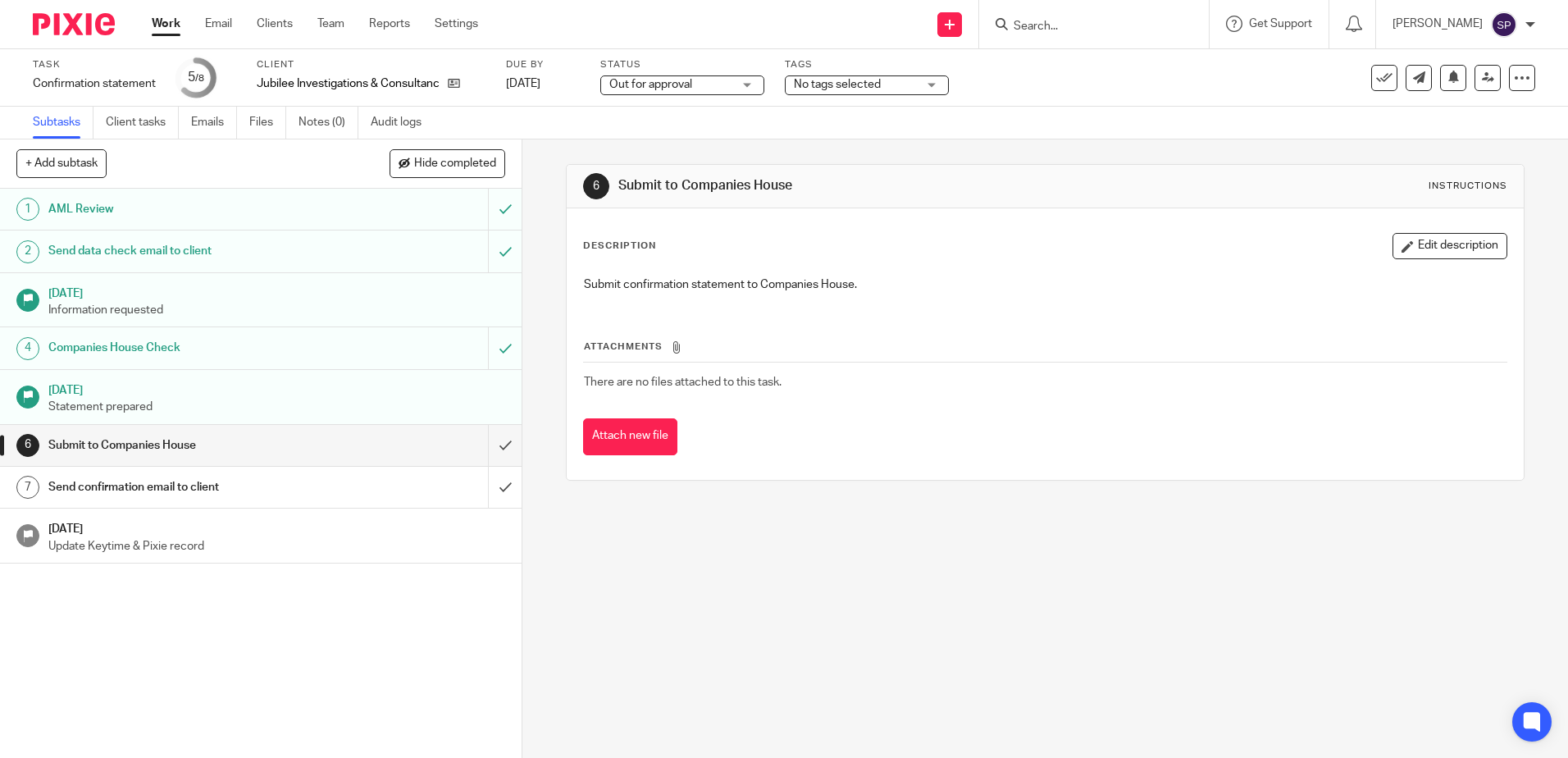
click at [542, 270] on div "6 Submit to Companies House Instructions Description Edit description Submit co…" at bounding box center [1045, 448] width 1046 height 619
click at [166, 23] on link "Work" at bounding box center [165, 24] width 29 height 17
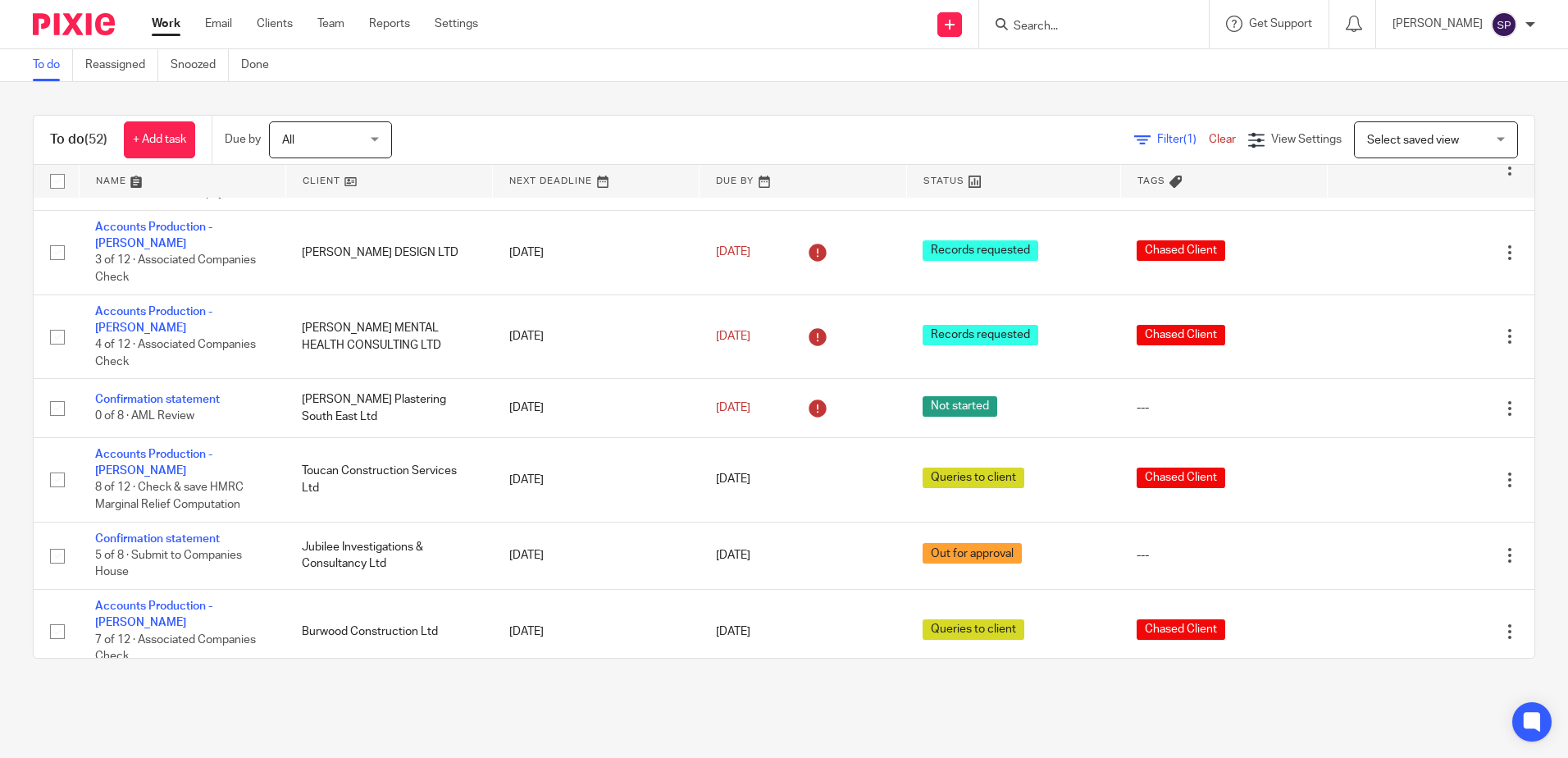
scroll to position [411, 0]
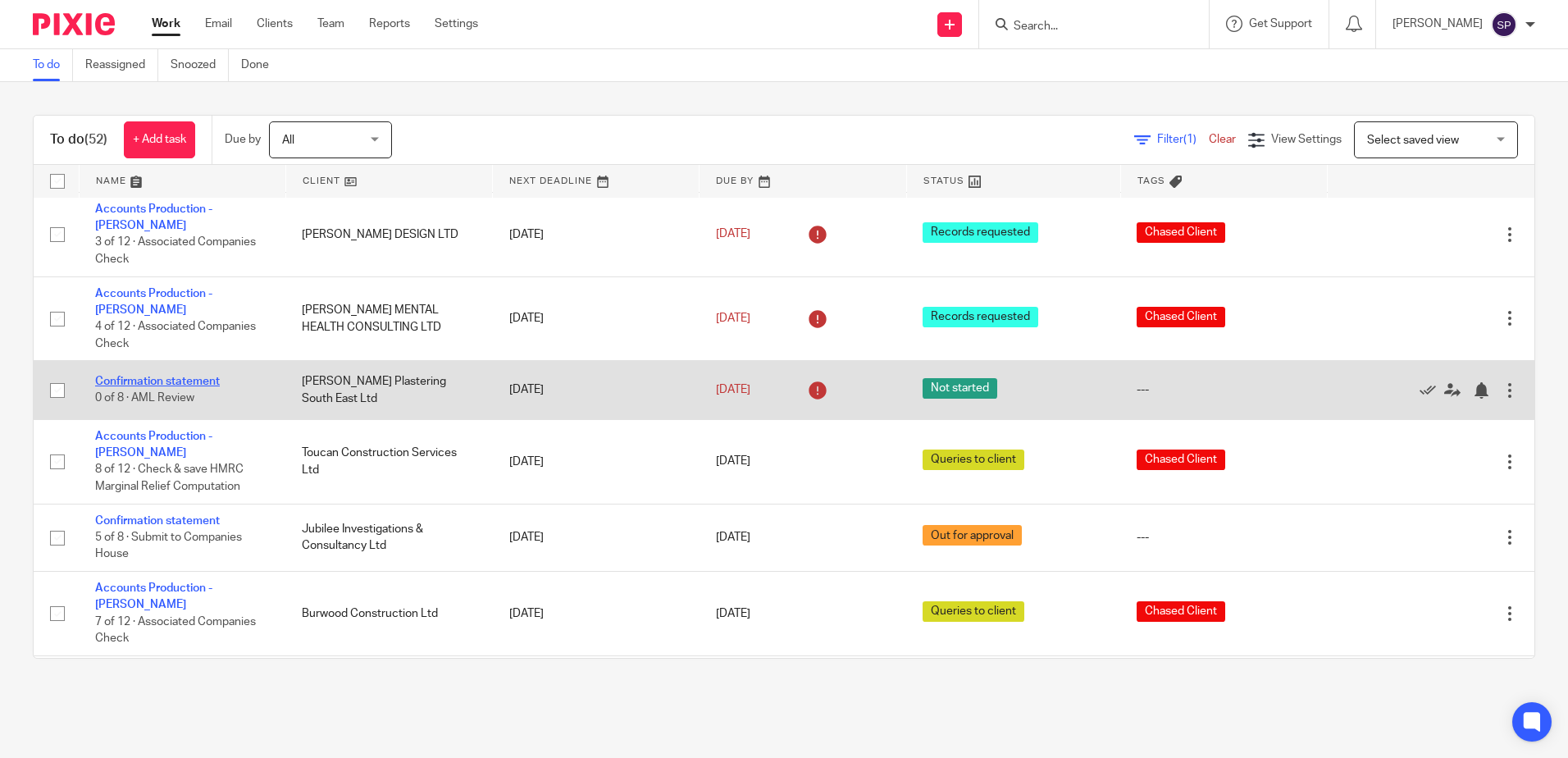
click at [161, 375] on link "Confirmation statement" at bounding box center [158, 381] width 124 height 11
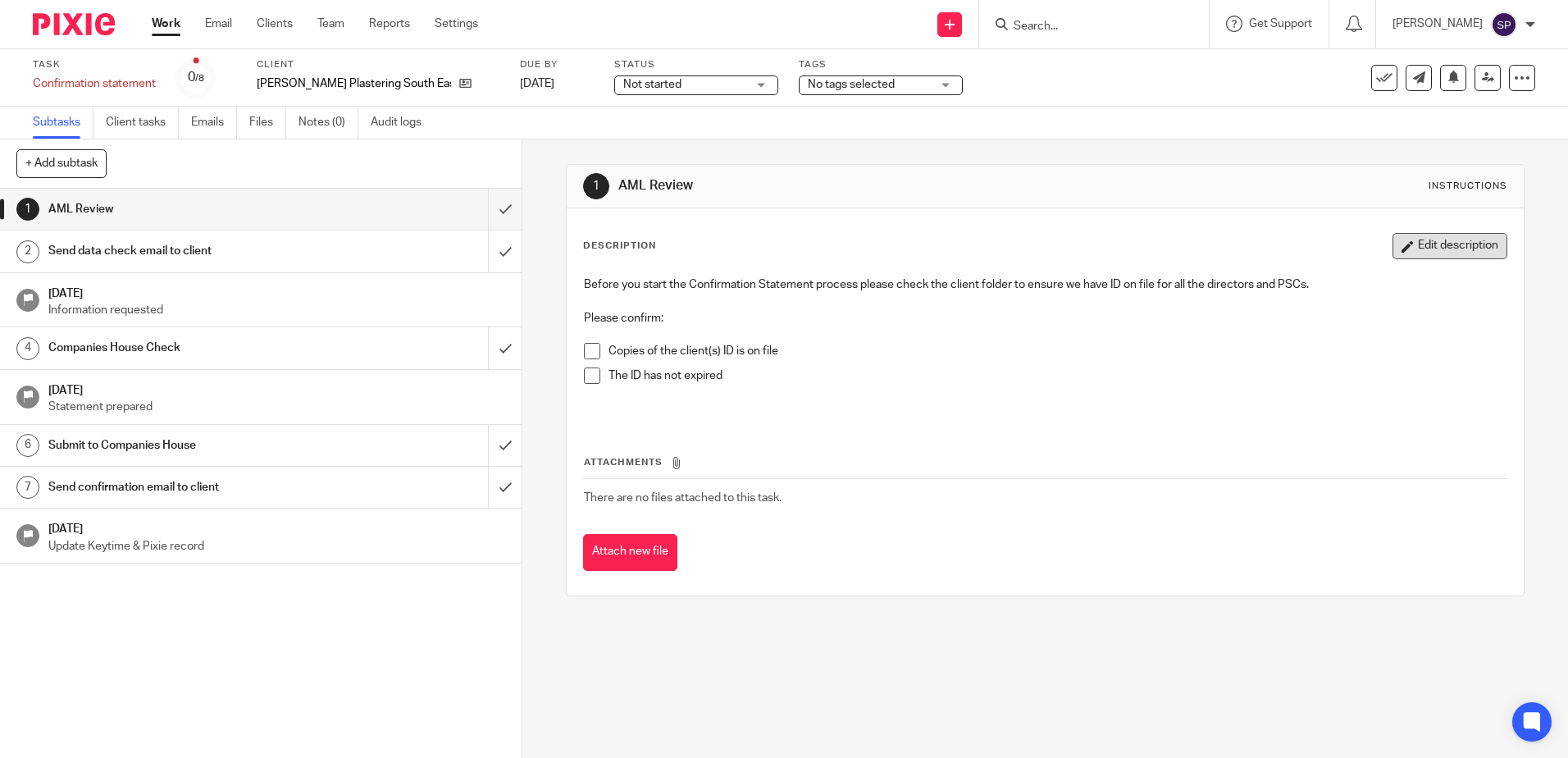
click at [1421, 255] on button "Edit description" at bounding box center [1449, 246] width 115 height 26
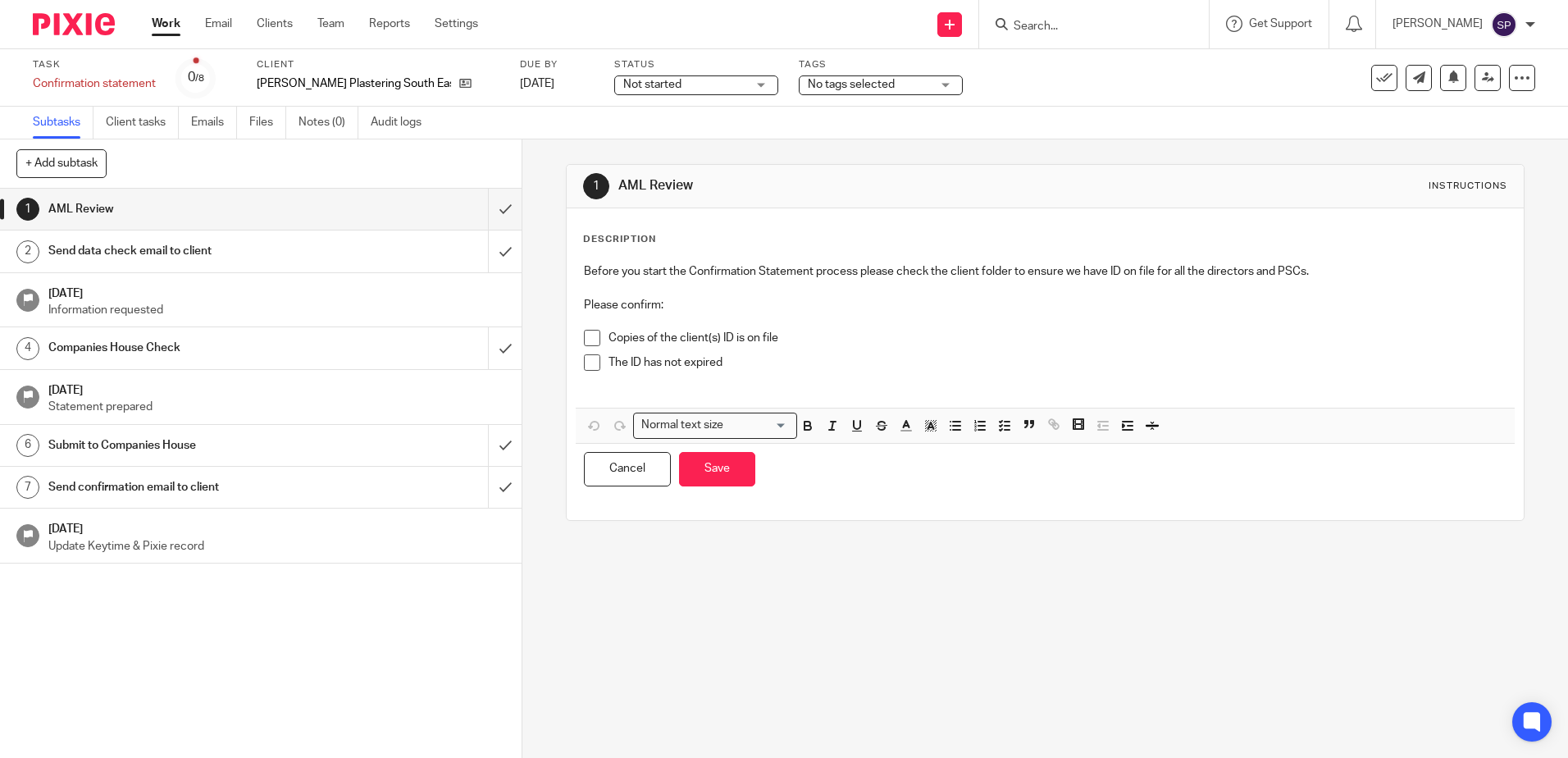
click at [584, 343] on span at bounding box center [592, 338] width 17 height 17
click at [584, 361] on span at bounding box center [592, 362] width 17 height 17
click at [777, 368] on p "The ID has not expired" at bounding box center [1056, 362] width 897 height 17
click at [637, 386] on p at bounding box center [1044, 387] width 921 height 17
click at [721, 469] on button "Save" at bounding box center [717, 469] width 76 height 35
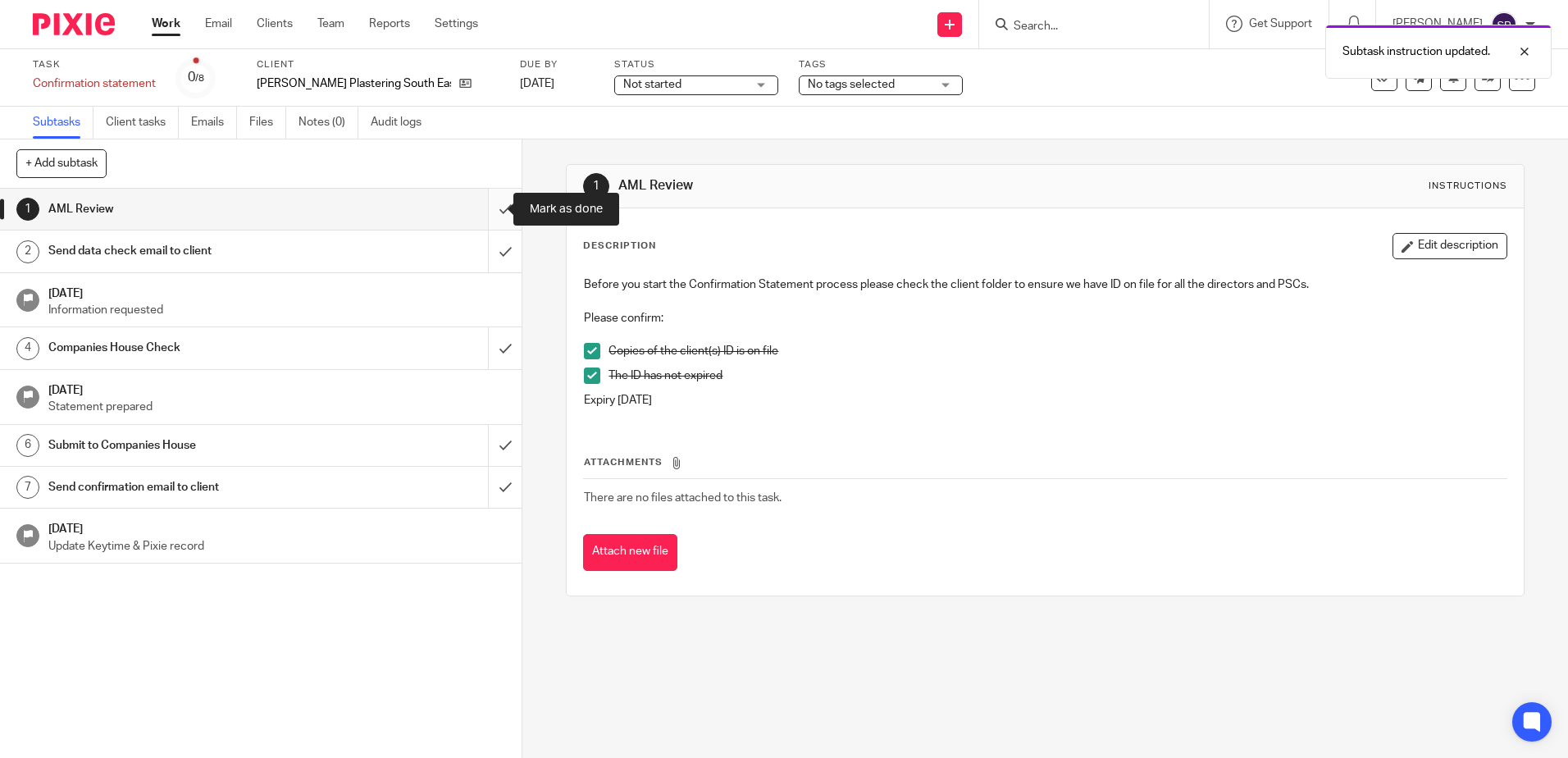
click at [489, 207] on input "submit" at bounding box center [261, 209] width 522 height 41
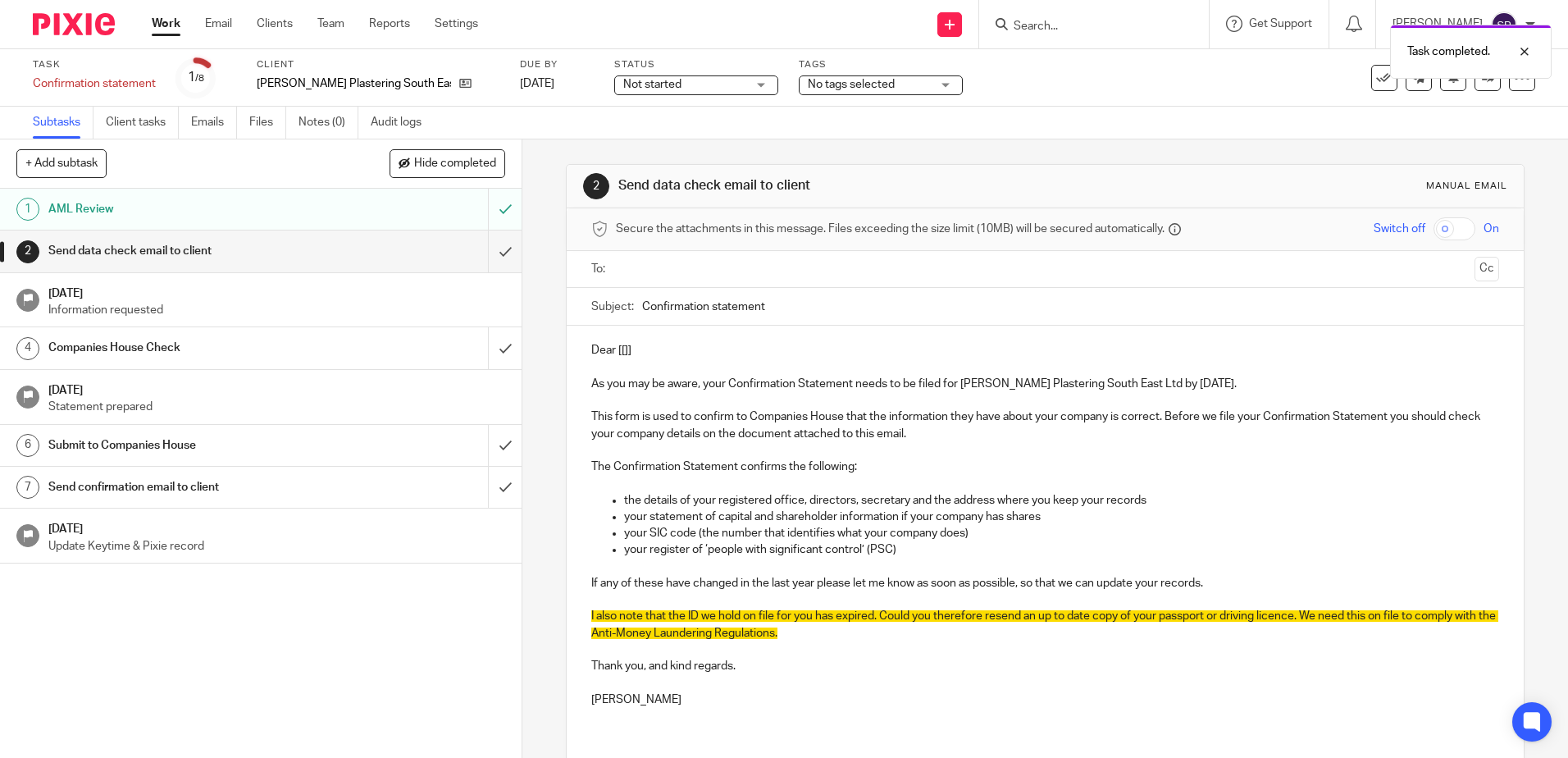
click at [638, 268] on input "text" at bounding box center [1044, 270] width 845 height 19
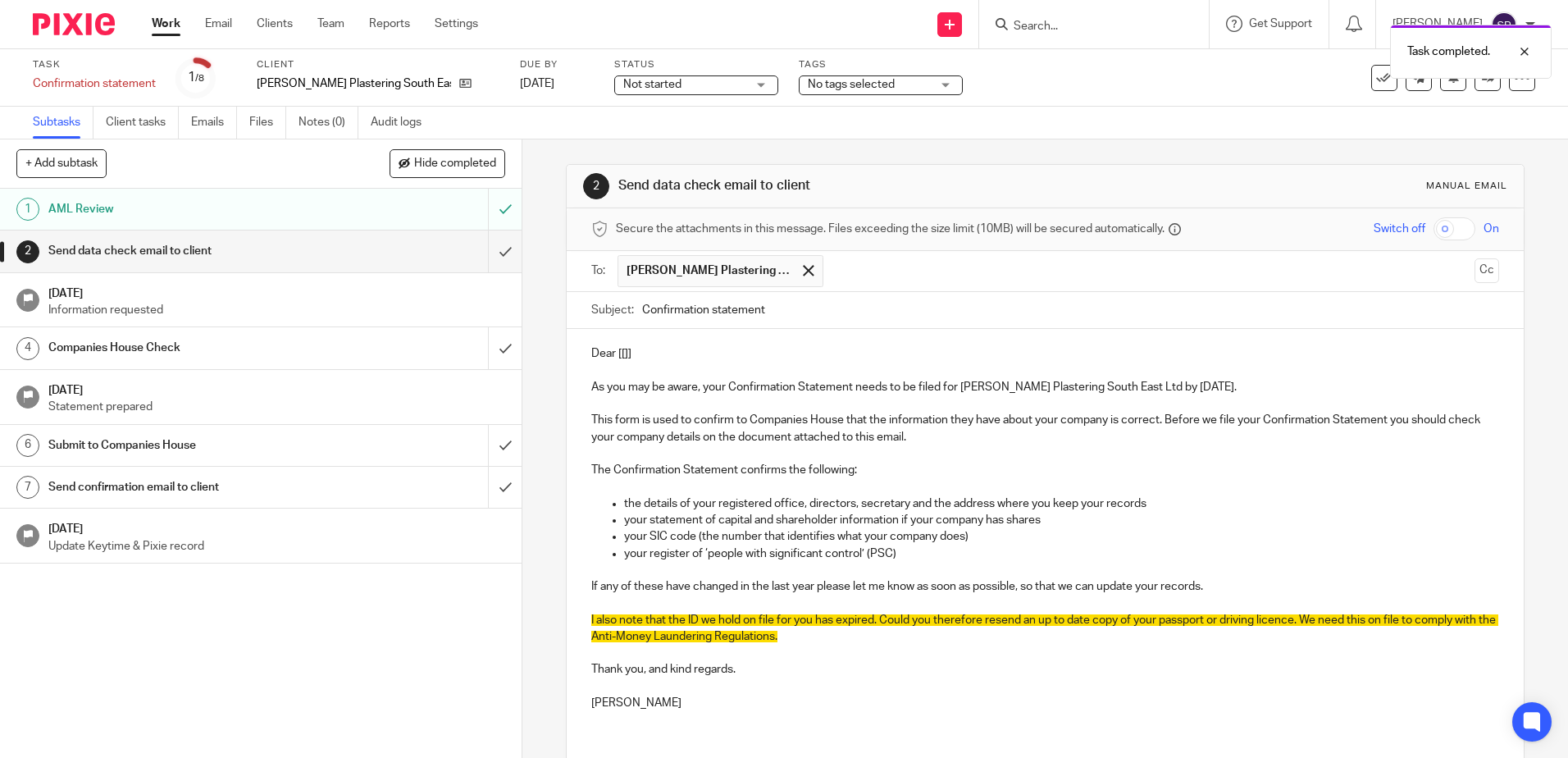
click at [831, 270] on input "text" at bounding box center [1149, 270] width 636 height 32
click at [620, 353] on p "Dear [[]]" at bounding box center [1045, 354] width 906 height 17
drag, startPoint x: 630, startPoint y: 353, endPoint x: 549, endPoint y: 353, distance: 81.0
click at [549, 353] on div "2 Send data check email to client Manual email Secure the attachments in this m…" at bounding box center [1045, 448] width 1046 height 619
drag, startPoint x: 1124, startPoint y: 382, endPoint x: 1159, endPoint y: 390, distance: 35.9
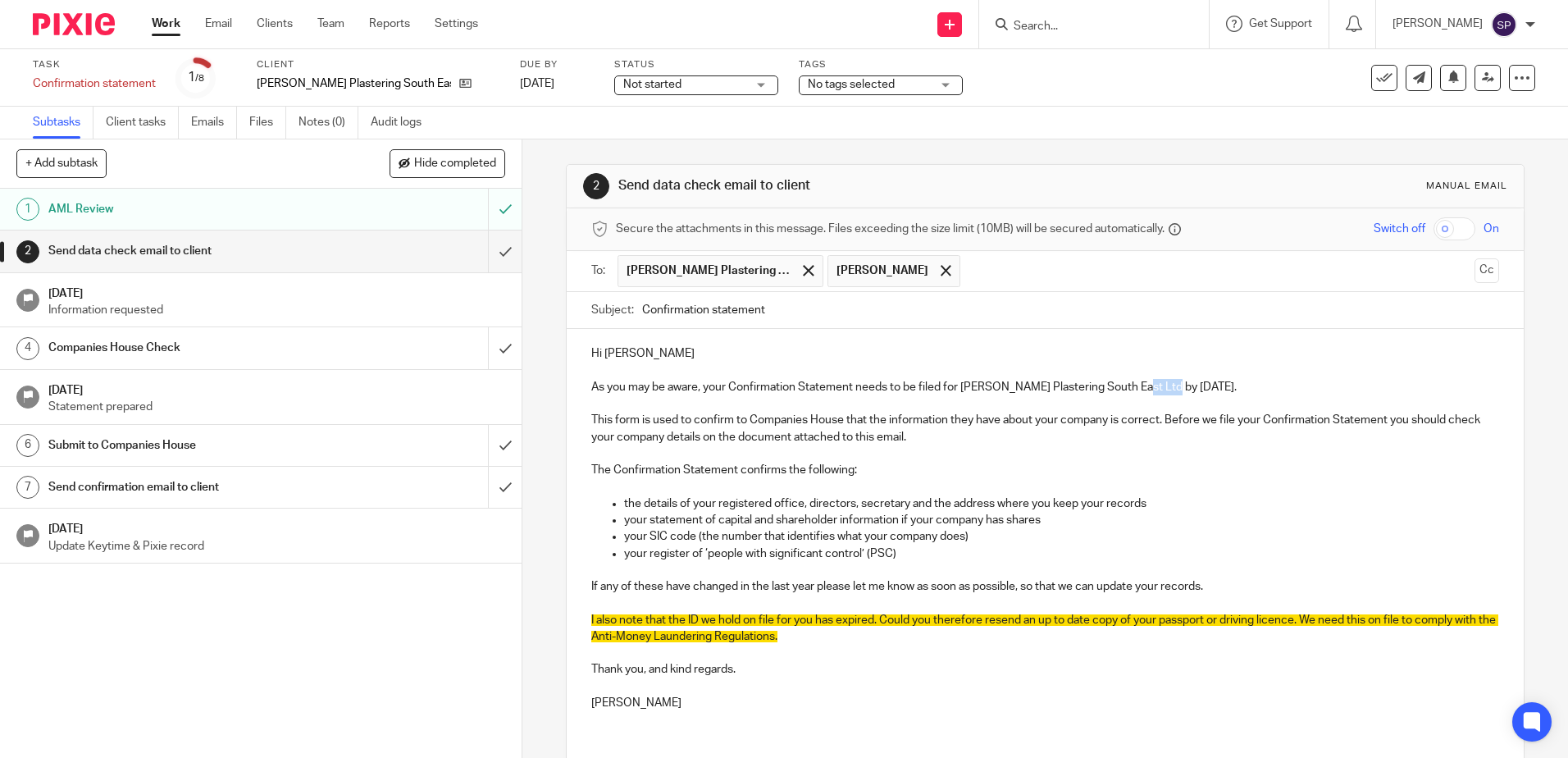
click at [1159, 390] on p "As you may be aware, your Confirmation Statement needs to be filed for [PERSON_…" at bounding box center [1045, 387] width 906 height 17
click at [520, 81] on link "[DATE]" at bounding box center [556, 84] width 74 height 18
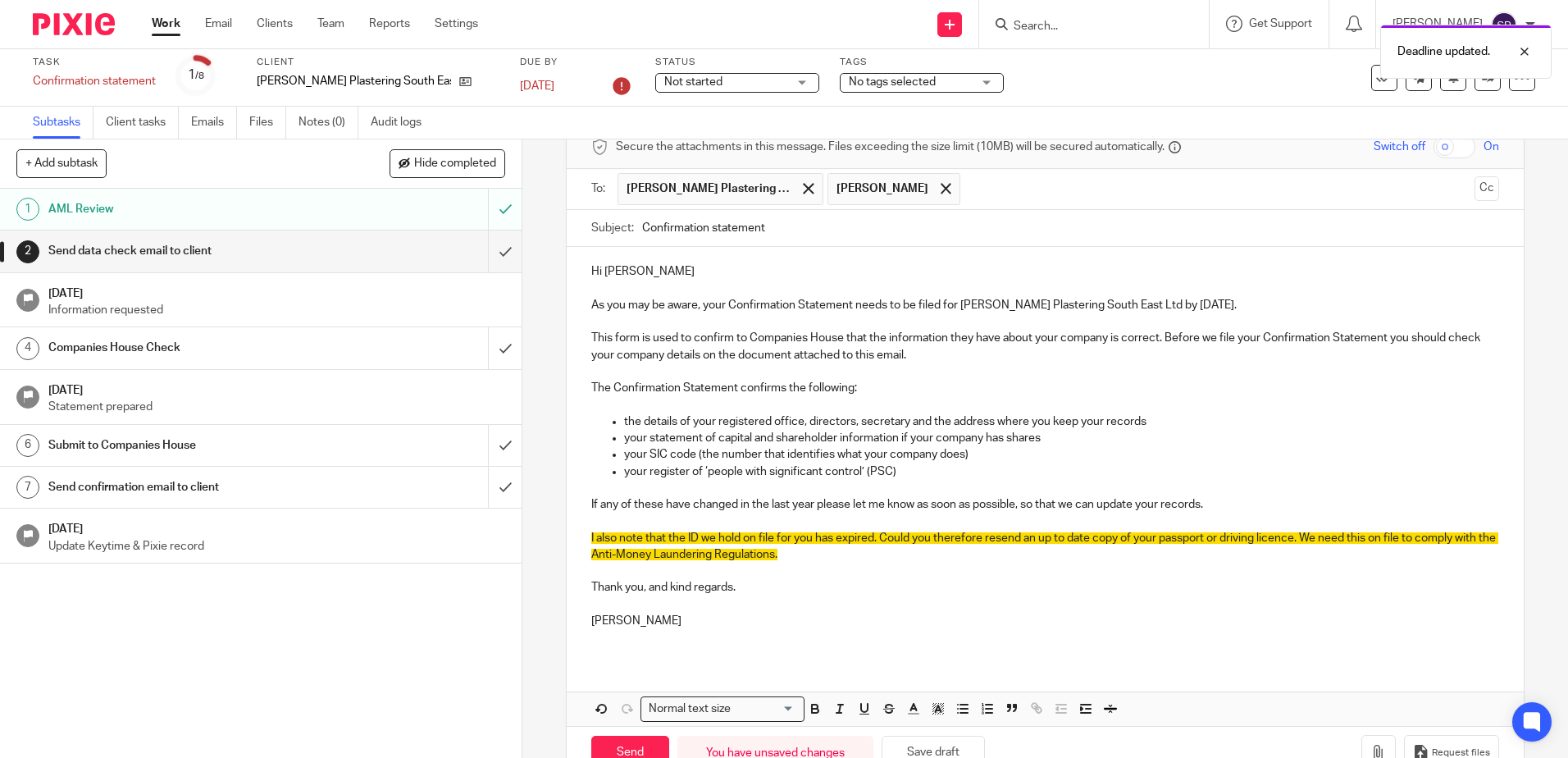
scroll to position [130, 0]
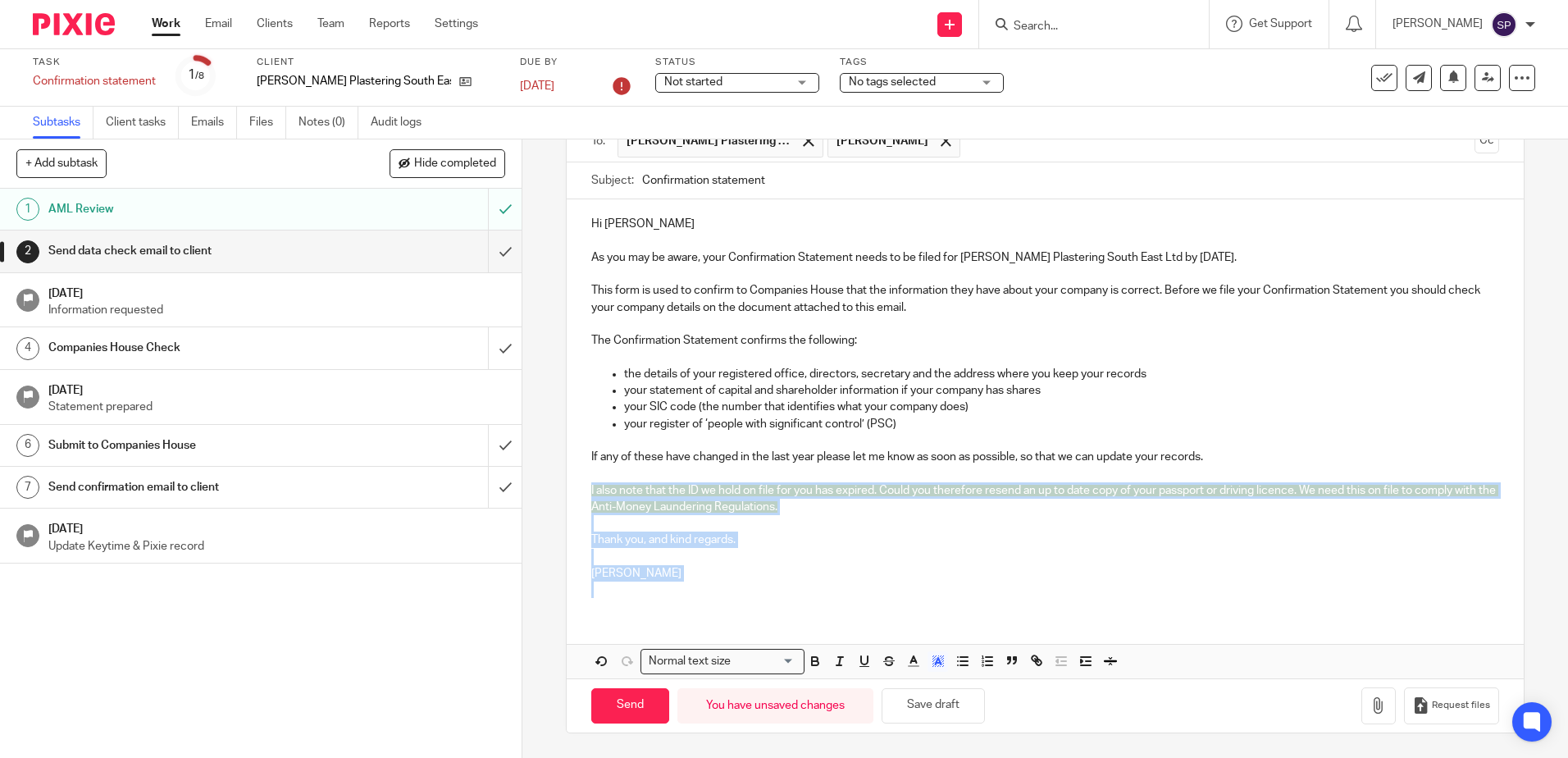
drag, startPoint x: 579, startPoint y: 488, endPoint x: 603, endPoint y: 593, distance: 107.7
click at [602, 593] on div "Hi [PERSON_NAME] As you may be aware, your Confirmation Statement needs to be f…" at bounding box center [1045, 405] width 956 height 411
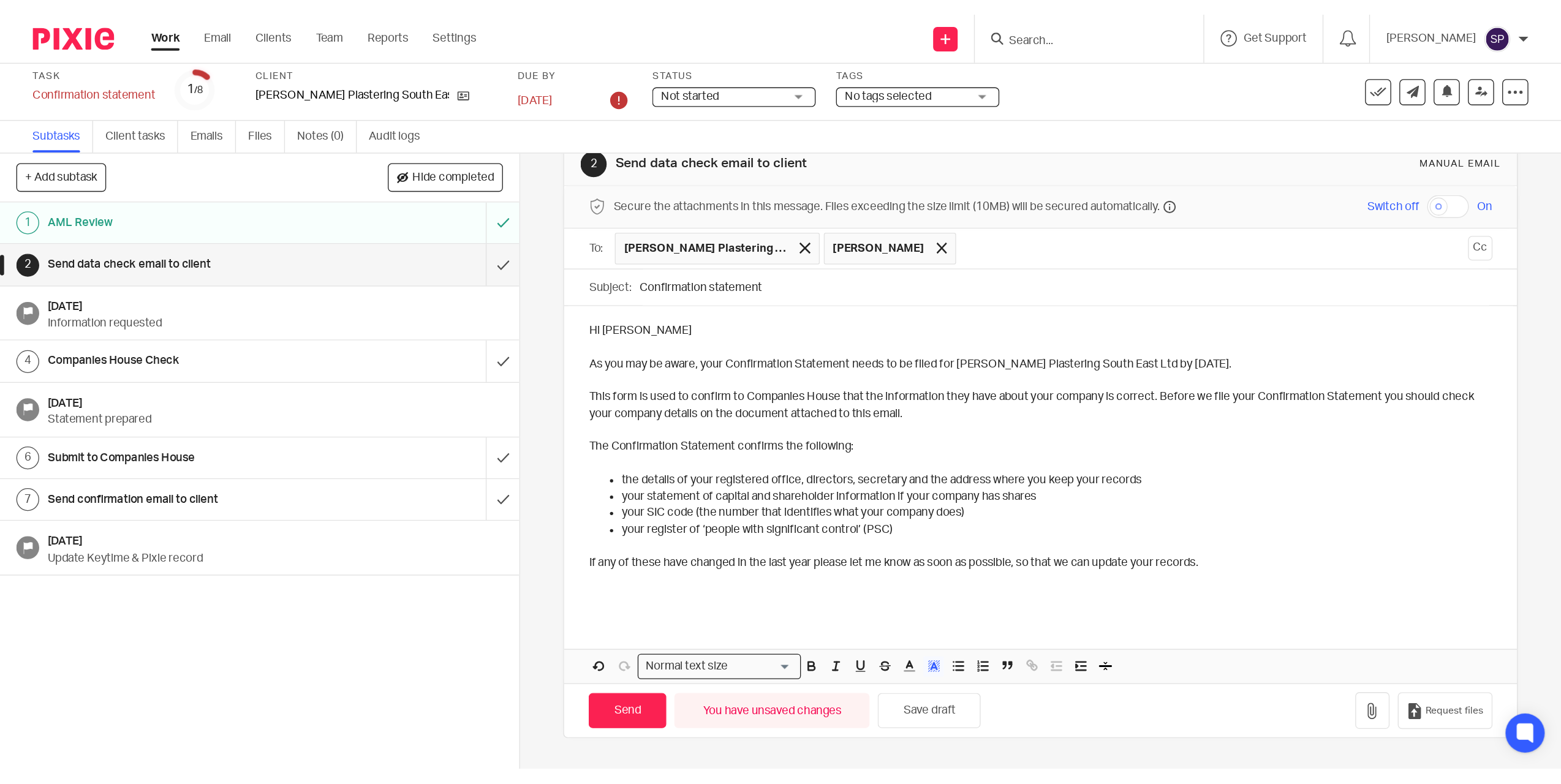
scroll to position [27, 0]
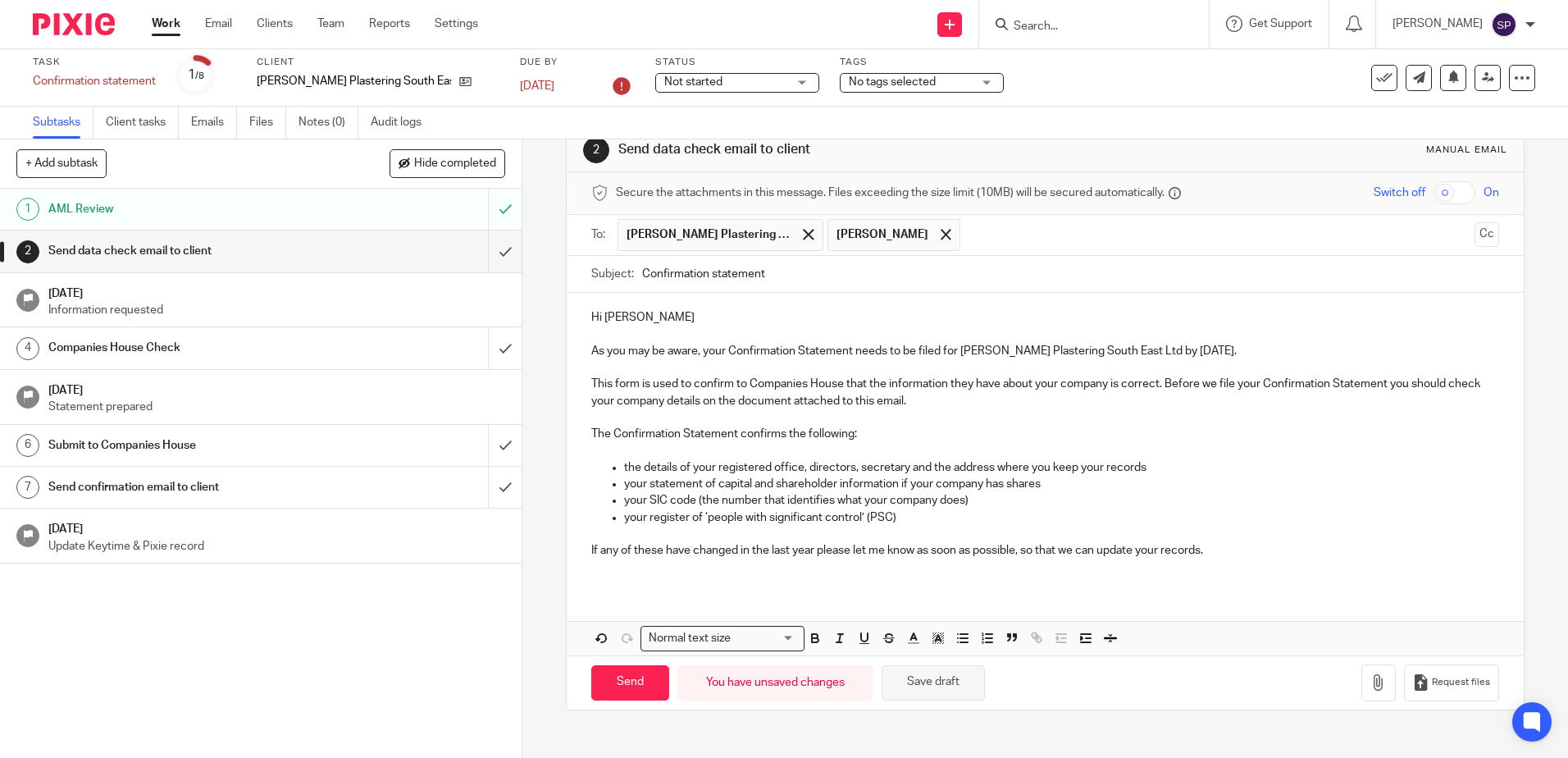
click at [929, 681] on button "Save draft" at bounding box center [933, 683] width 103 height 35
click at [1370, 675] on icon "button" at bounding box center [1378, 682] width 17 height 17
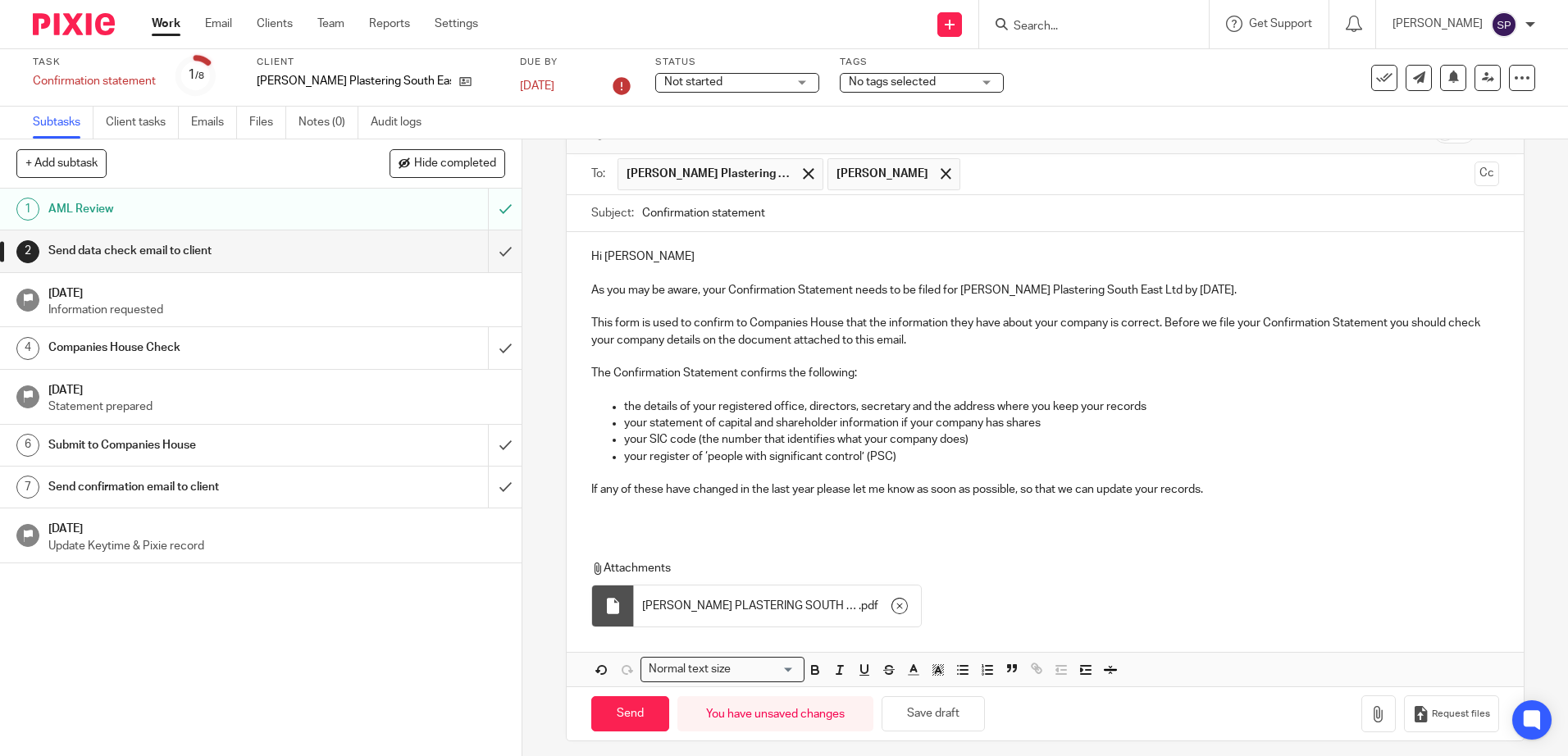
scroll to position [108, 0]
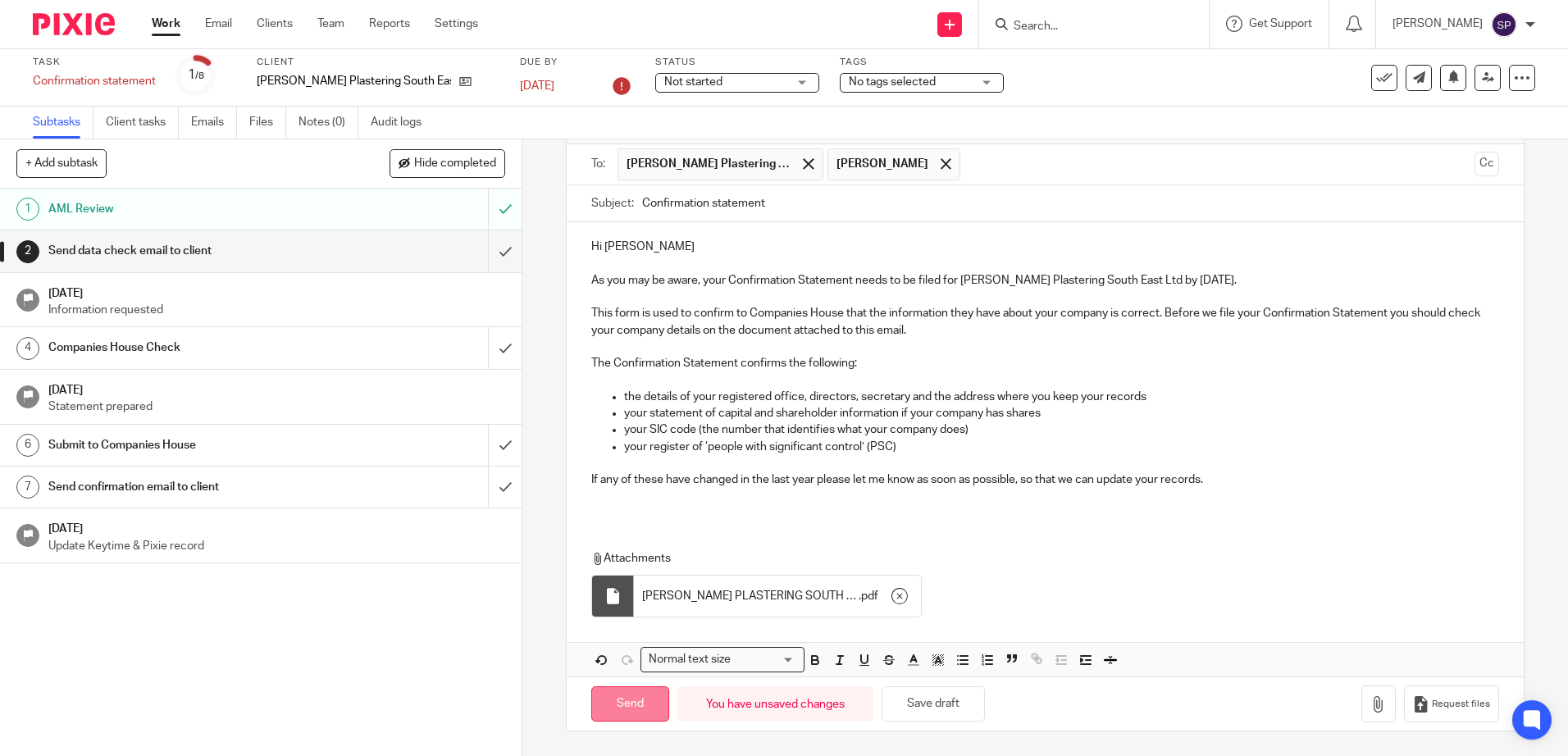
click at [633, 718] on input "Send" at bounding box center [630, 704] width 78 height 35
type input "Sent"
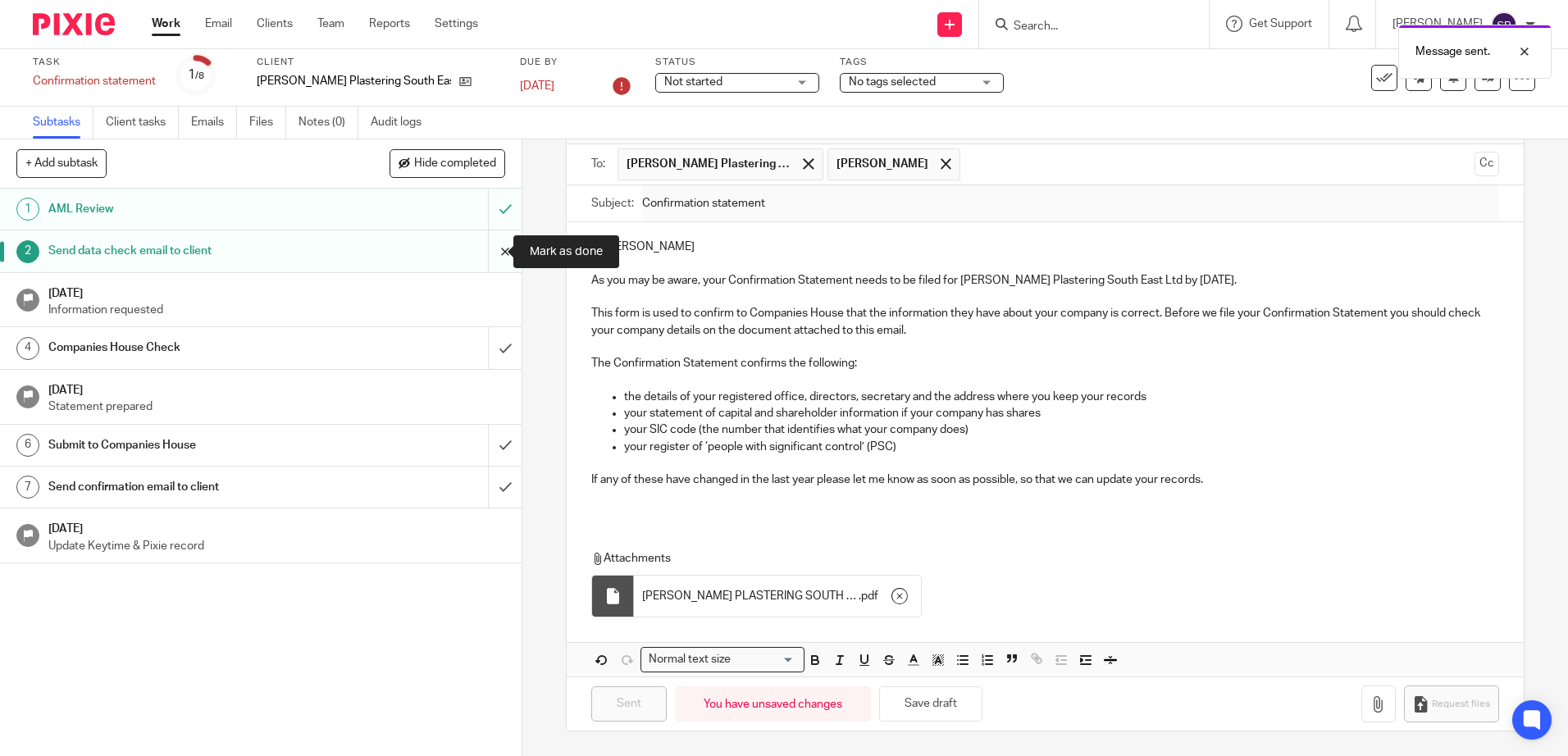
click at [486, 255] on input "submit" at bounding box center [261, 250] width 522 height 41
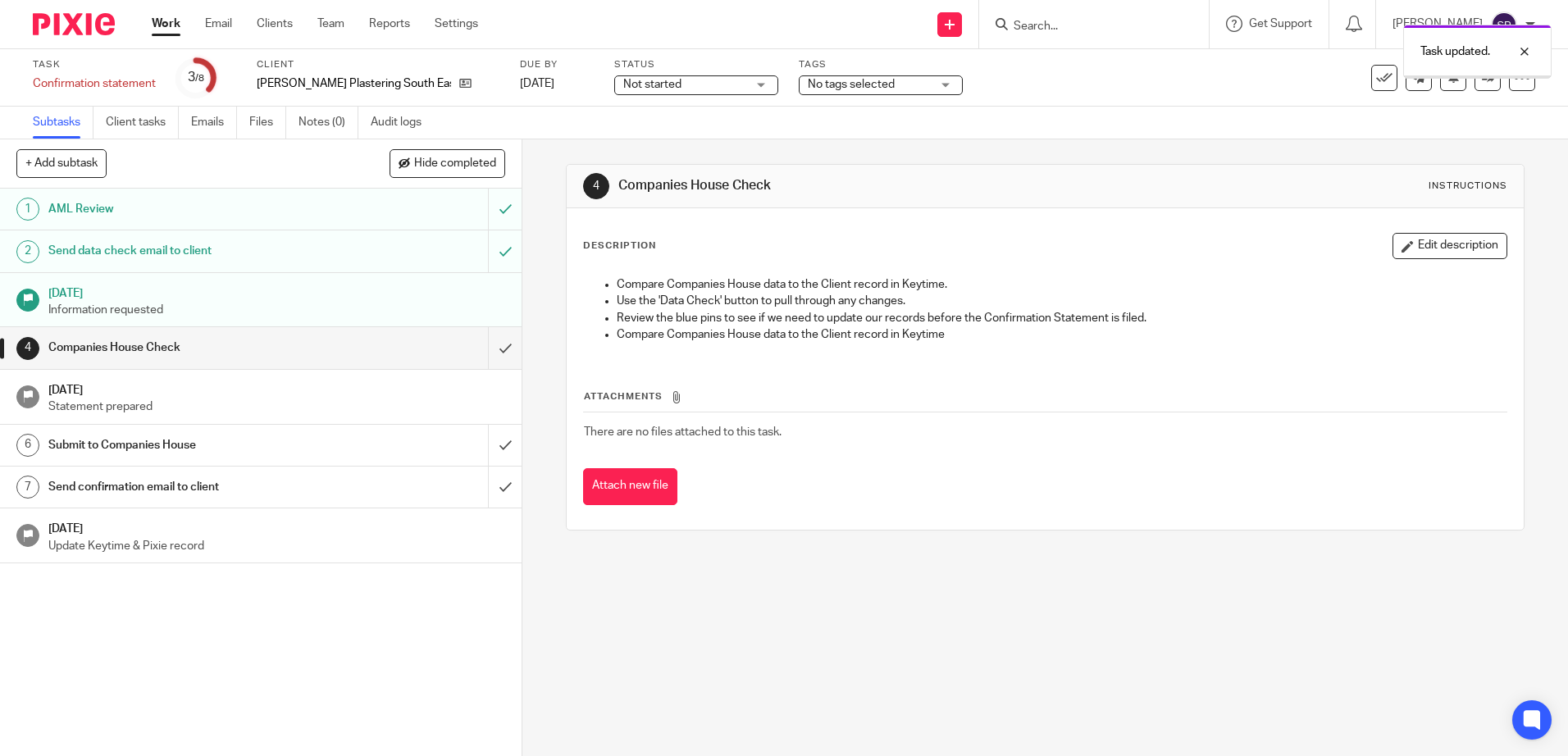
click at [487, 342] on input "submit" at bounding box center [261, 347] width 522 height 41
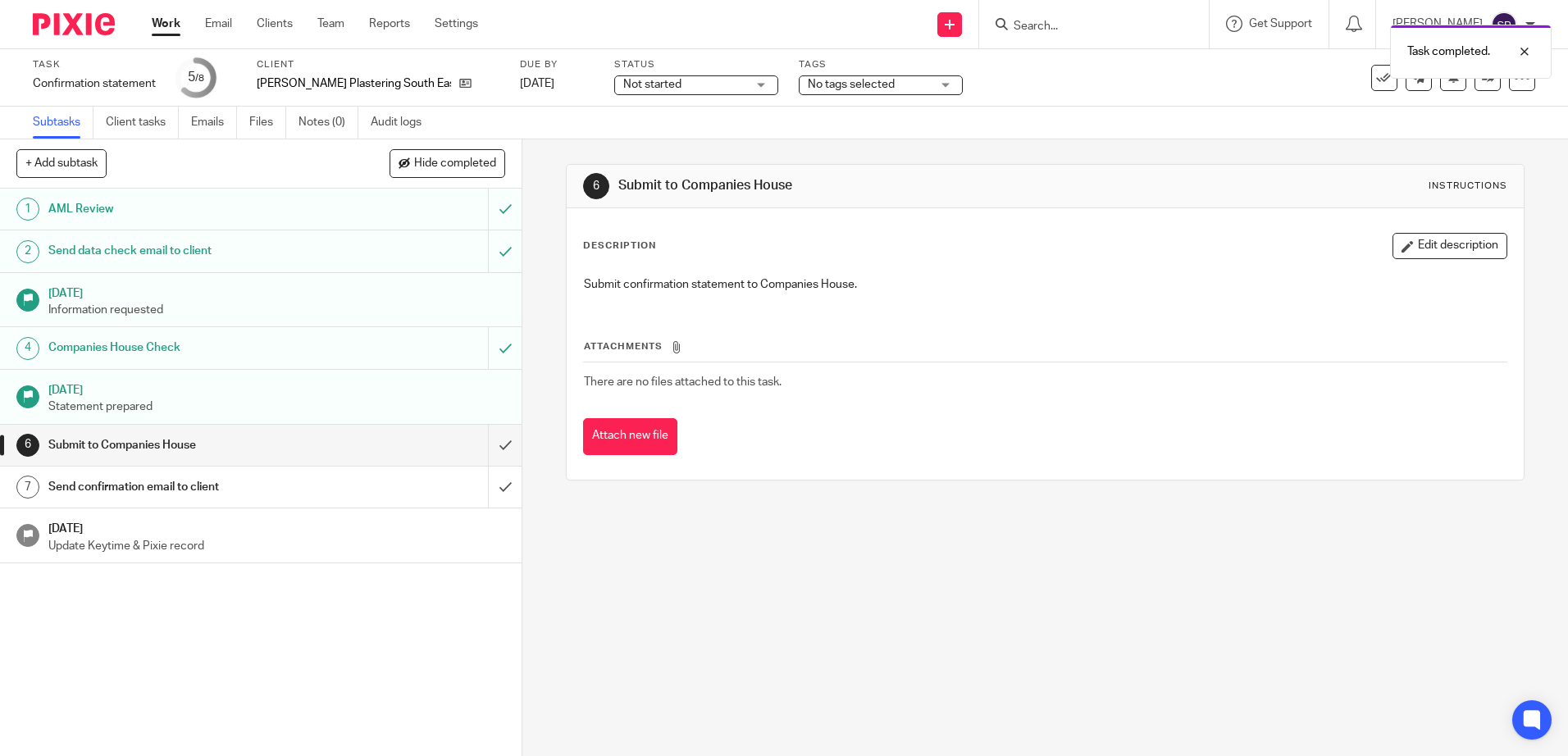
click at [654, 92] on span "Not started" at bounding box center [684, 85] width 123 height 18
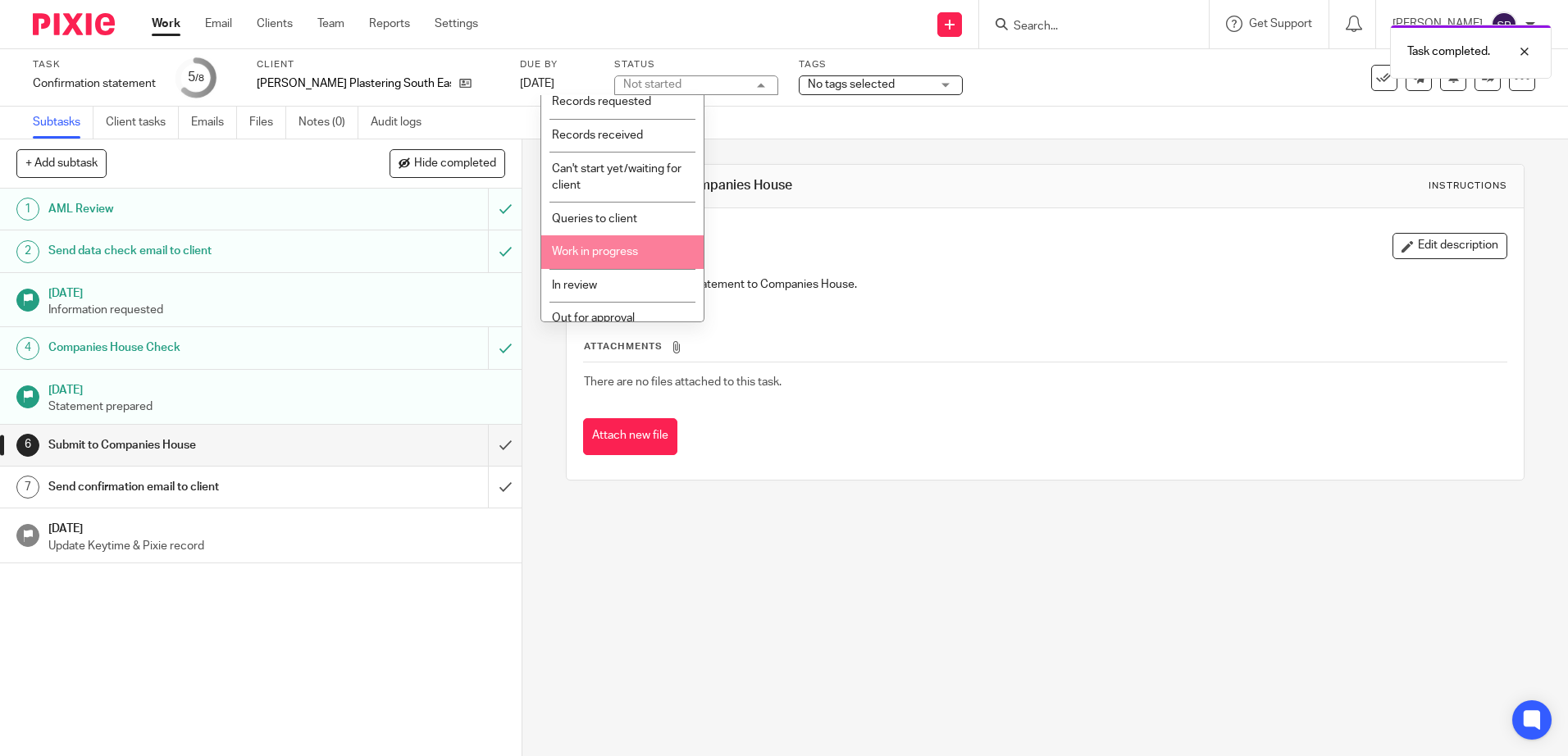
scroll to position [82, 0]
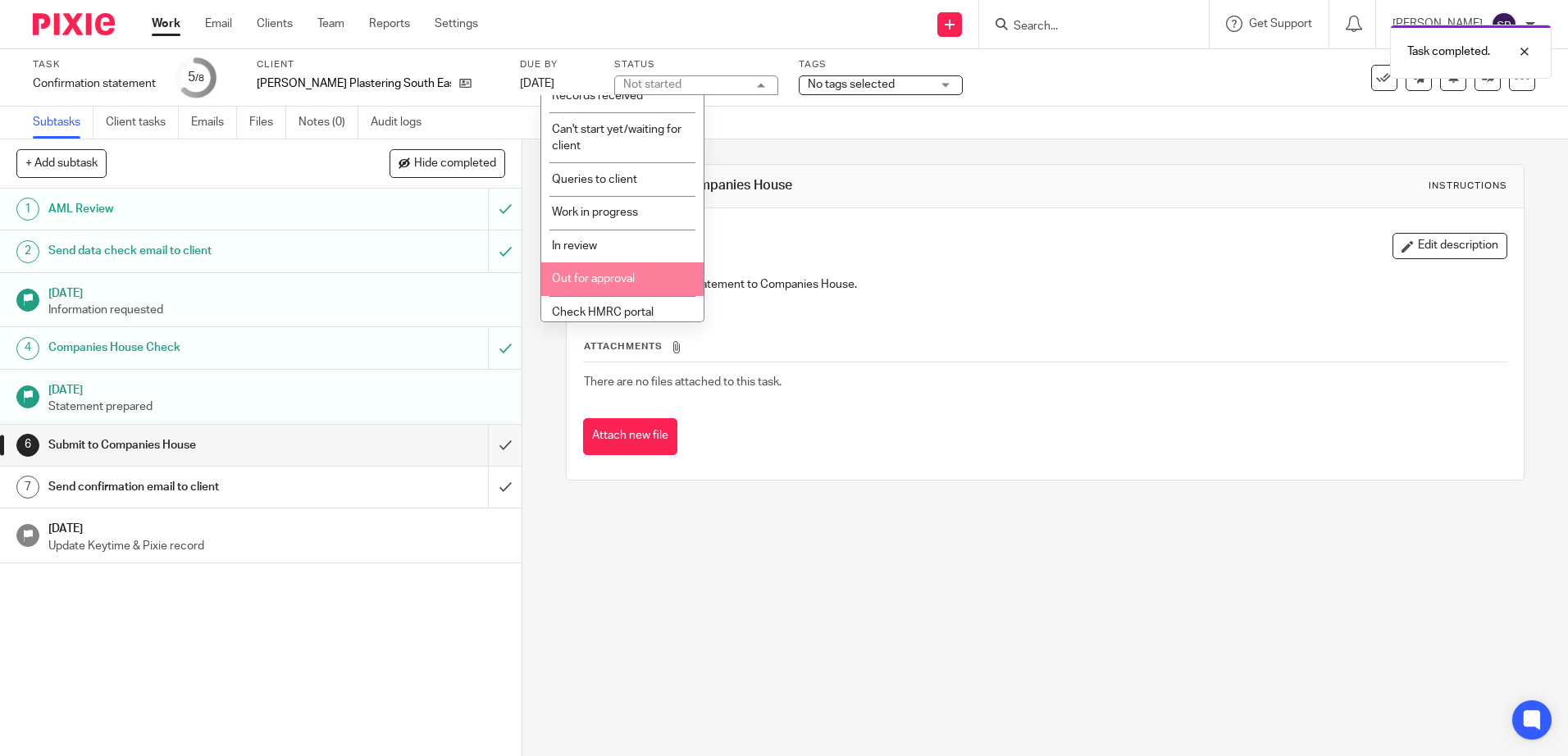
click at [611, 275] on span "Out for approval" at bounding box center [593, 278] width 83 height 11
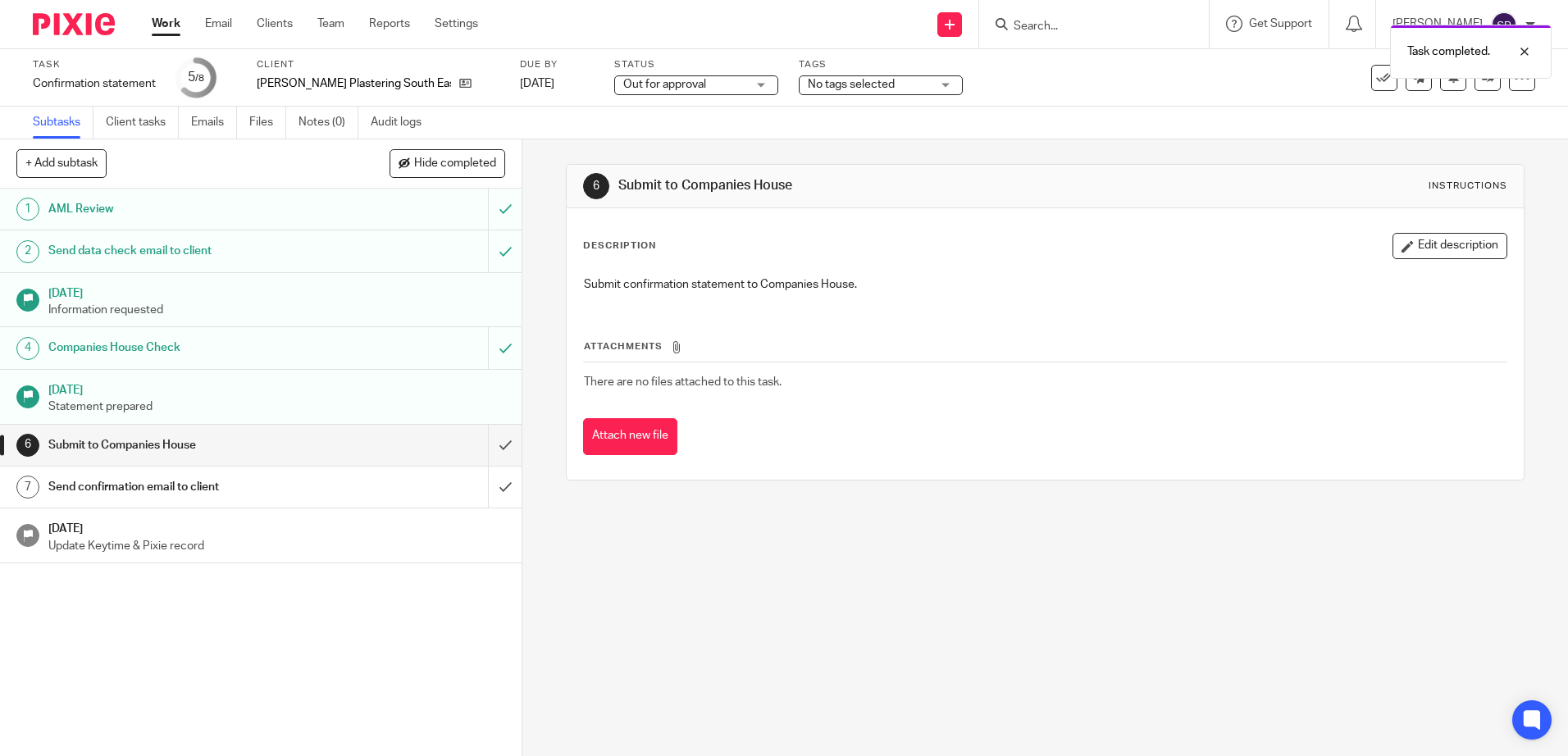
click at [532, 384] on div "6 Submit to Companies House Instructions Description Edit description Submit co…" at bounding box center [1045, 447] width 1046 height 617
click at [168, 24] on link "Work" at bounding box center [165, 24] width 29 height 17
